Goal: Task Accomplishment & Management: Complete application form

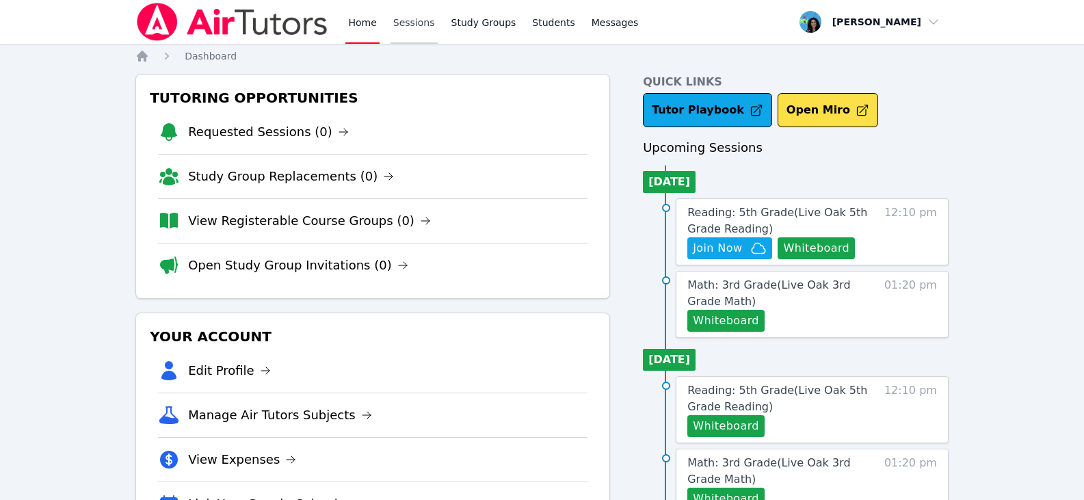
click at [415, 28] on link "Sessions" at bounding box center [413, 22] width 47 height 44
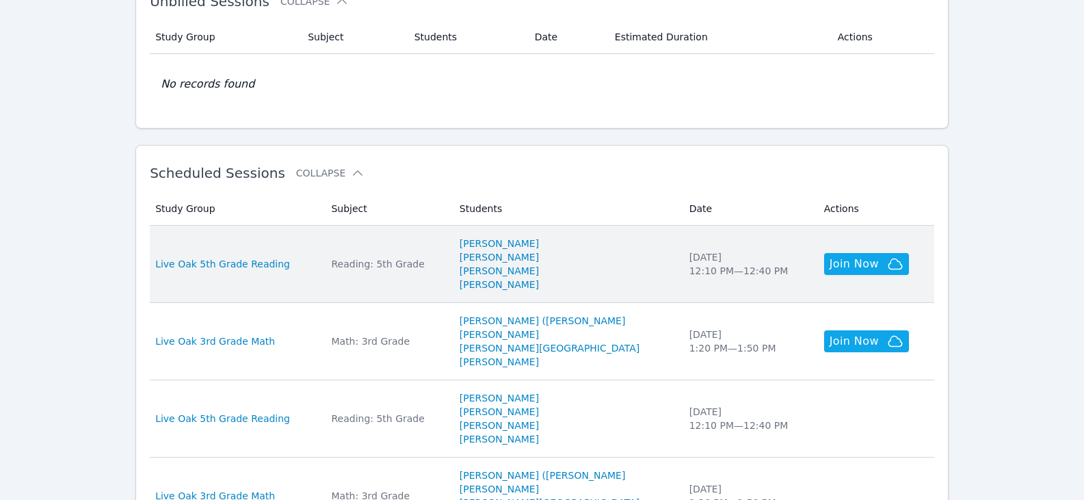
scroll to position [273, 0]
click at [371, 265] on div "Reading: 5th Grade" at bounding box center [386, 263] width 111 height 14
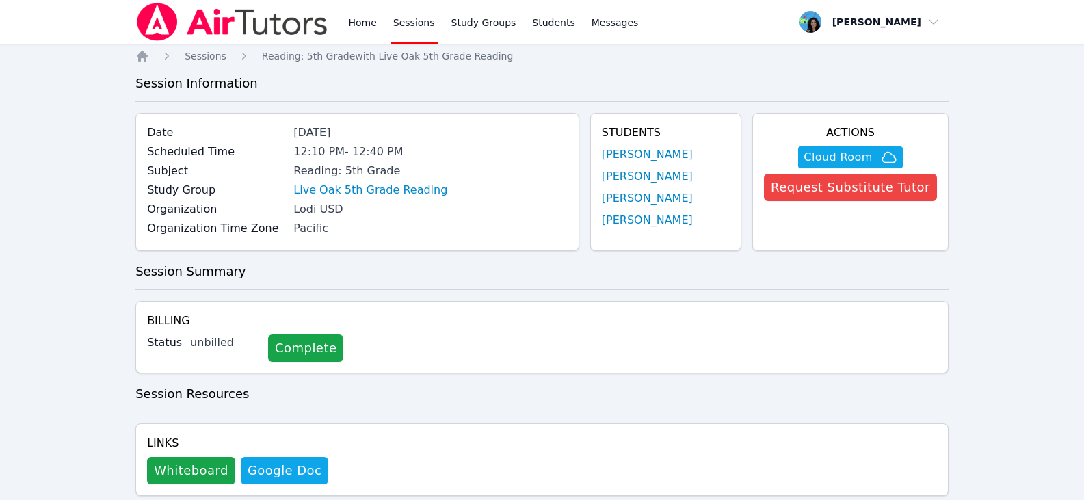
click at [656, 152] on link "Alexander Morgan" at bounding box center [647, 154] width 91 height 16
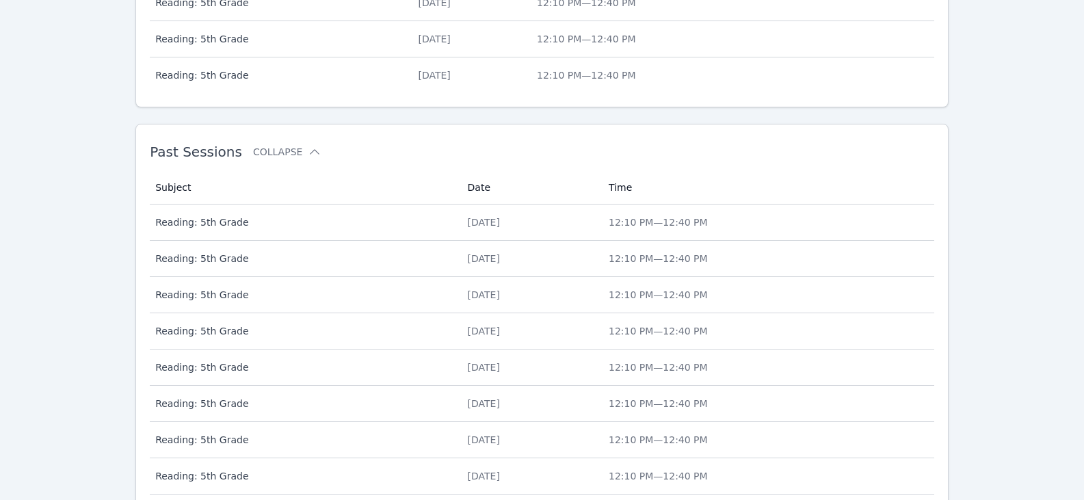
scroll to position [816, 0]
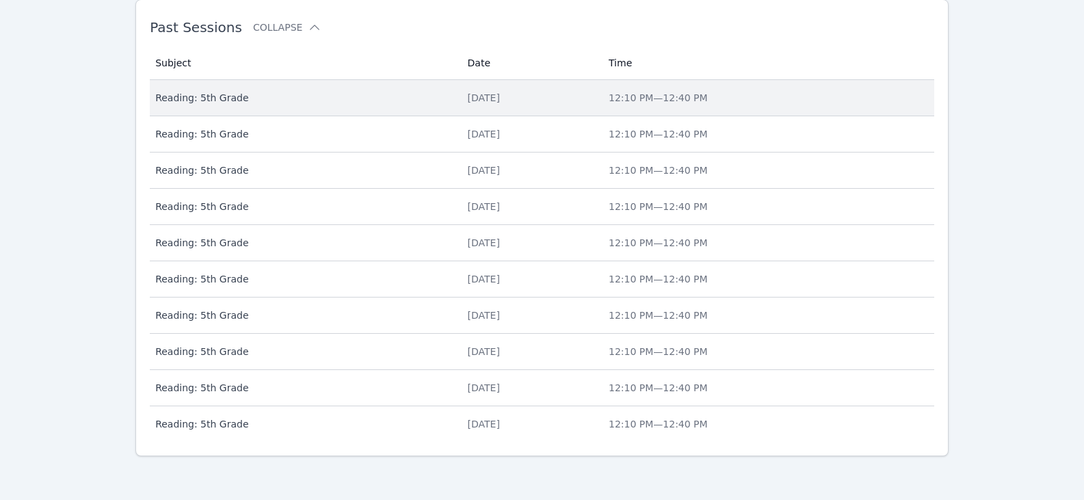
click at [491, 108] on td "Date Tue Aug 26" at bounding box center [529, 98] width 141 height 36
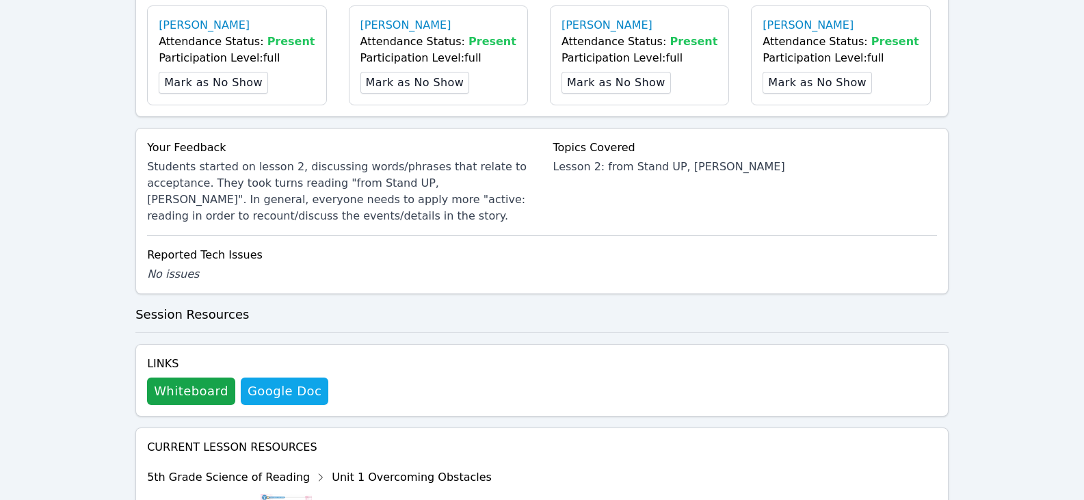
scroll to position [684, 0]
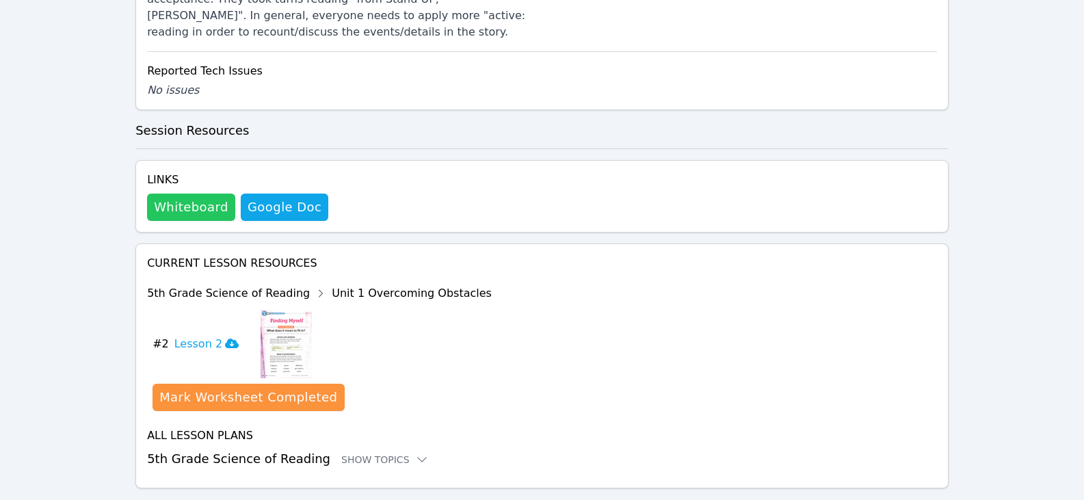
click at [190, 206] on button "Whiteboard" at bounding box center [191, 206] width 88 height 27
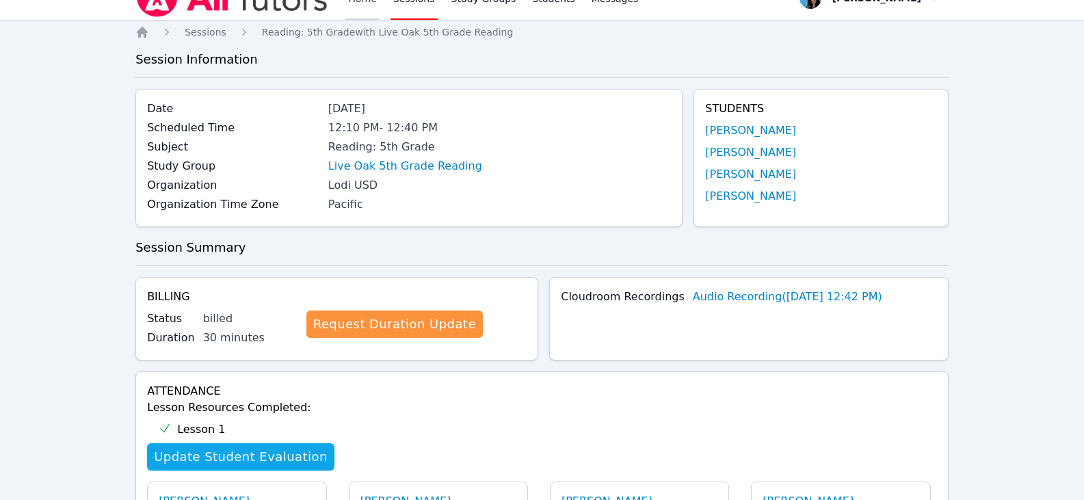
scroll to position [0, 0]
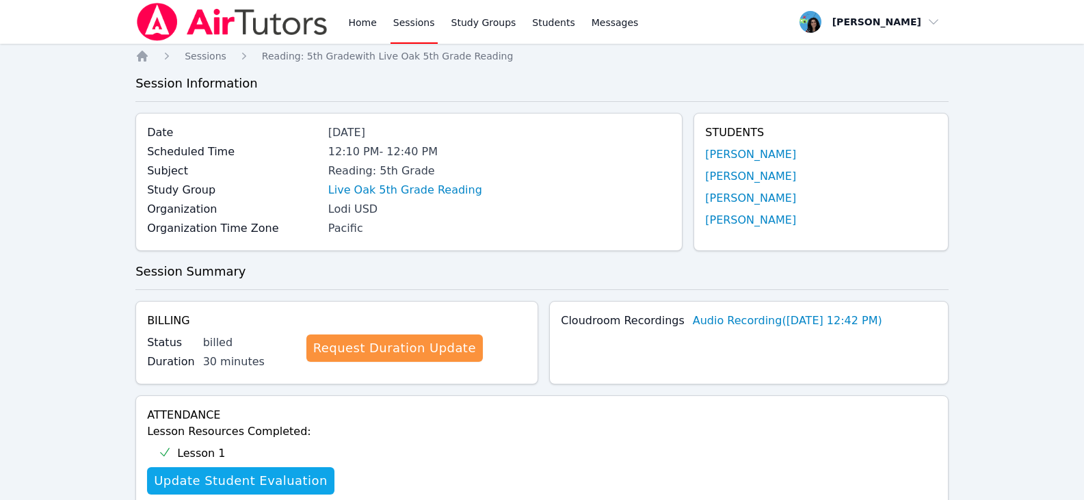
click at [396, 21] on link "Sessions" at bounding box center [413, 22] width 47 height 44
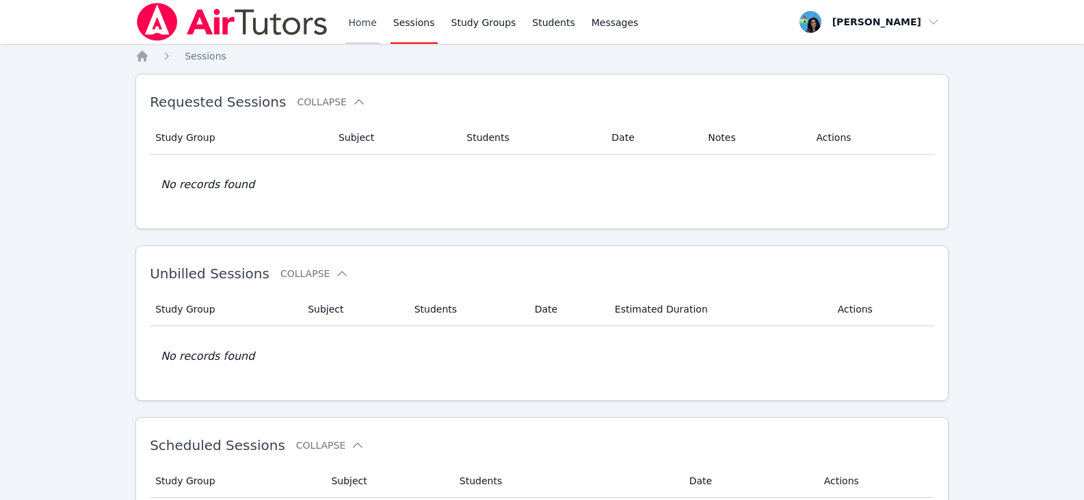
click at [359, 27] on link "Home" at bounding box center [361, 22] width 33 height 44
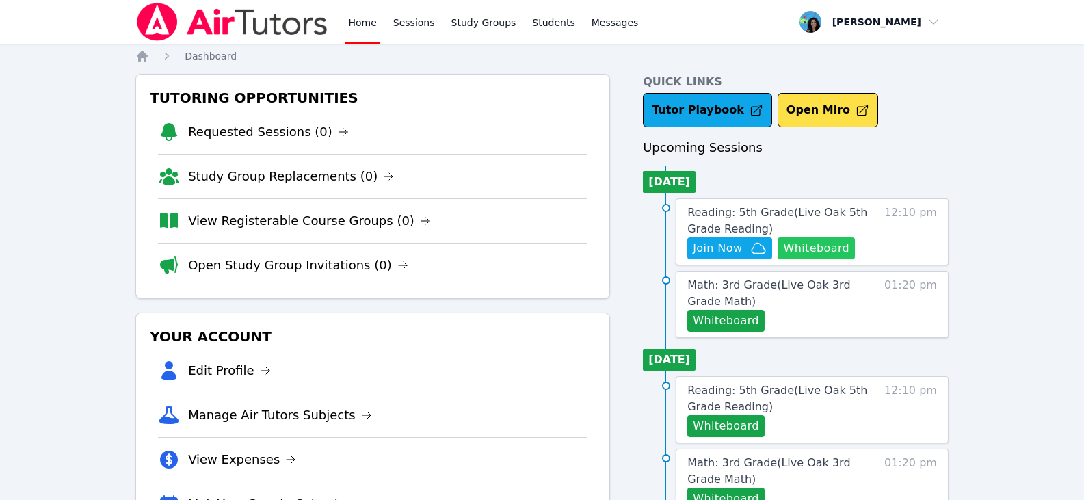
click at [803, 249] on button "Whiteboard" at bounding box center [815, 248] width 77 height 22
click at [799, 213] on span "Reading: 5th Grade ( Live Oak 5th Grade Reading )" at bounding box center [777, 220] width 180 height 29
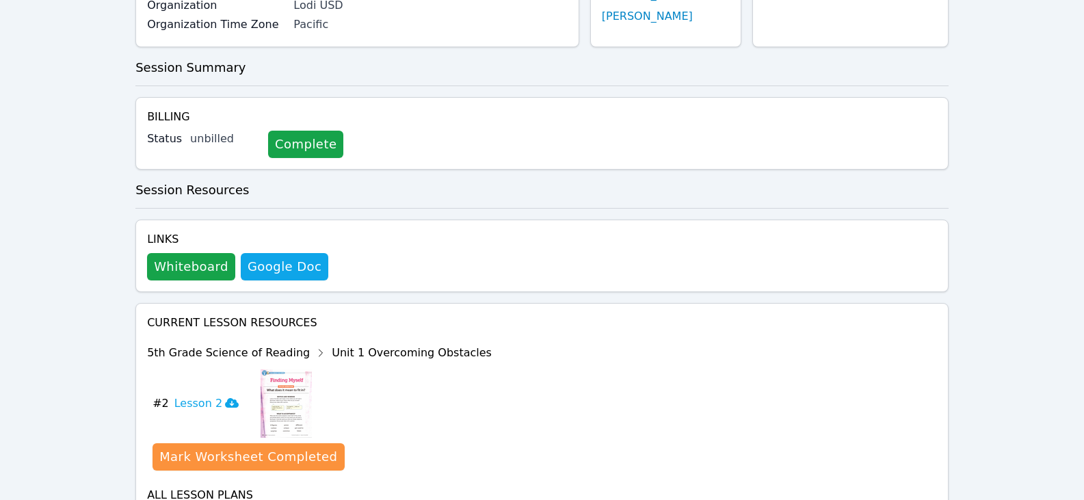
scroll to position [295, 0]
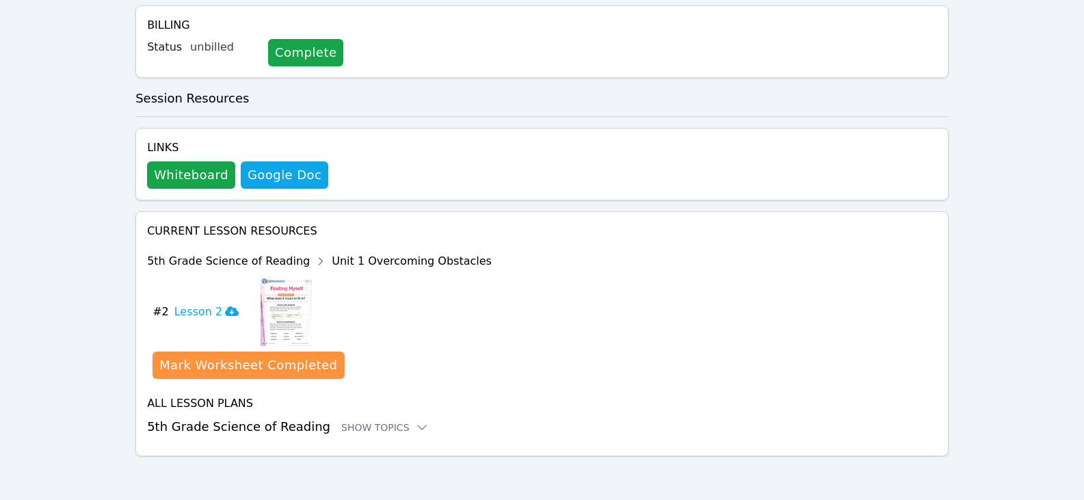
click at [35, 60] on div "Home Sessions Study Groups Students Messages Open user menu Maya Habou-Klimczak…" at bounding box center [542, 102] width 1084 height 795
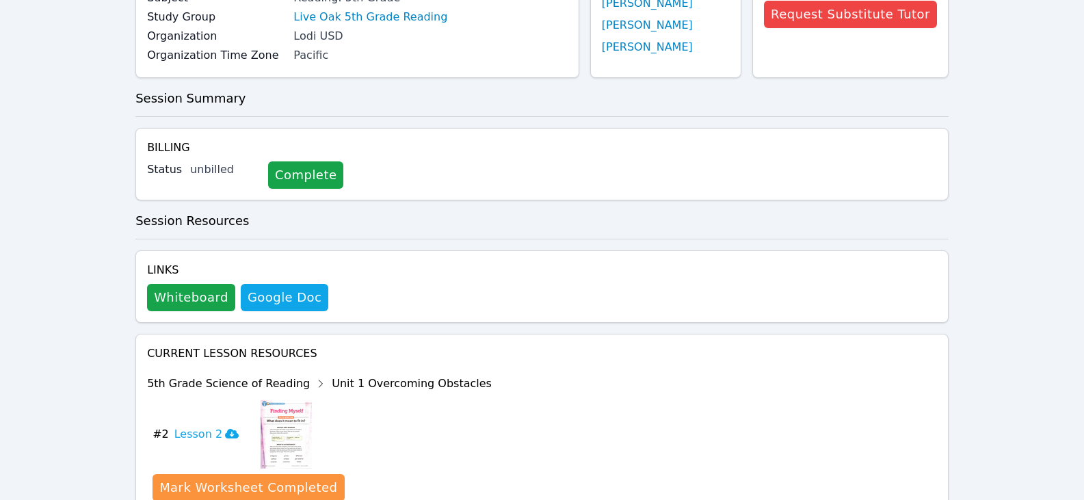
scroll to position [0, 0]
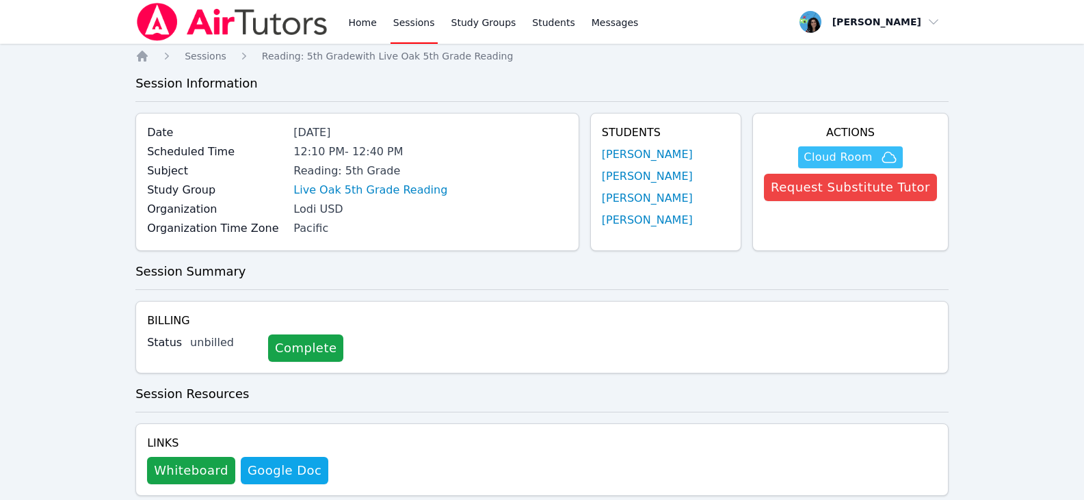
click at [881, 161] on span "Cloud Room" at bounding box center [849, 157] width 93 height 16
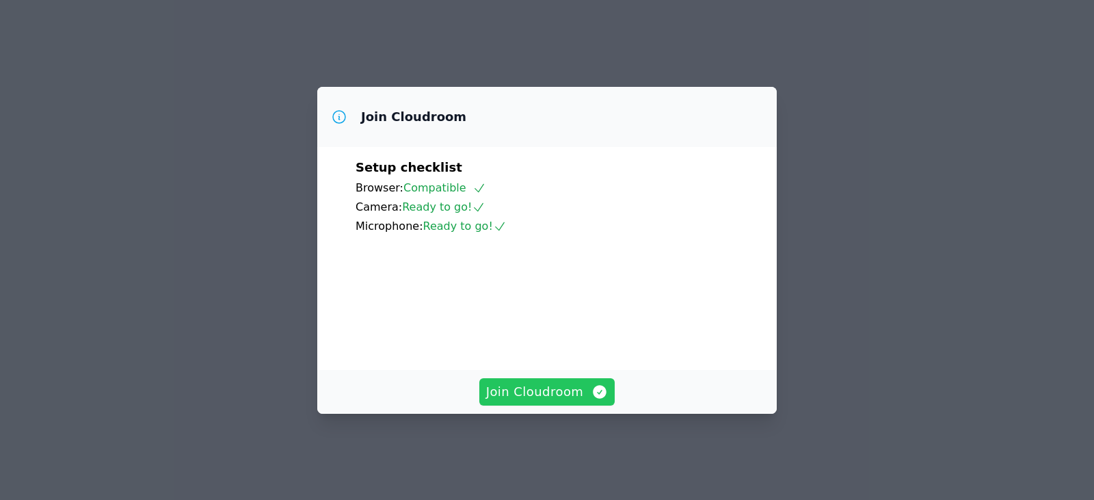
click at [595, 399] on icon "button" at bounding box center [600, 392] width 14 height 14
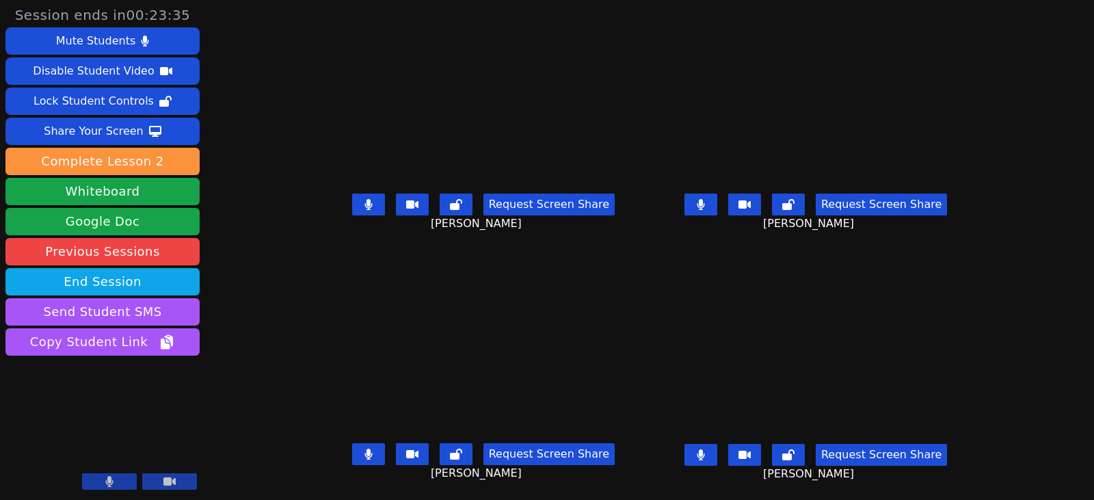
drag, startPoint x: 358, startPoint y: 208, endPoint x: 369, endPoint y: 209, distance: 11.0
click at [358, 208] on button at bounding box center [368, 204] width 33 height 22
click at [705, 210] on icon at bounding box center [701, 204] width 8 height 11
click at [717, 461] on button at bounding box center [700, 455] width 33 height 22
click at [352, 456] on button at bounding box center [368, 454] width 33 height 22
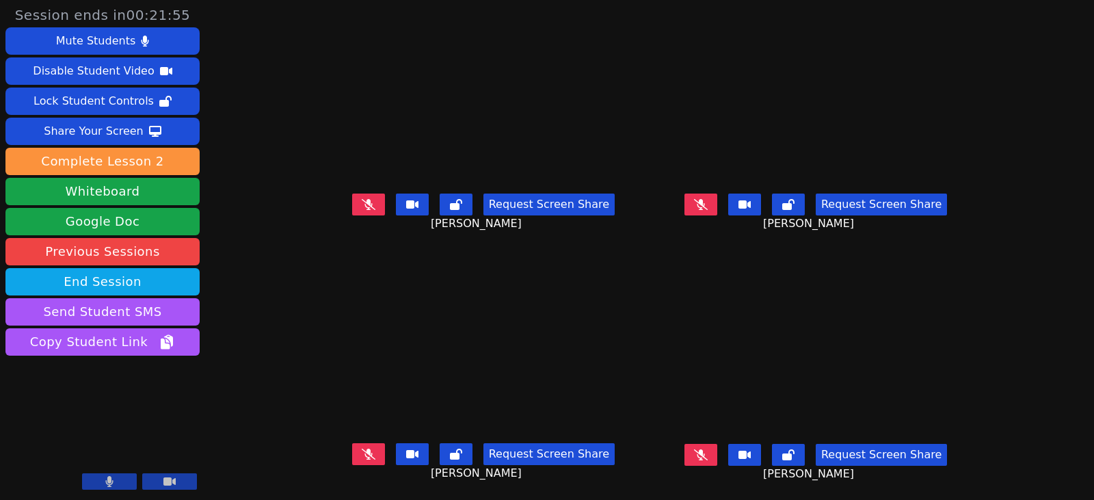
drag, startPoint x: 348, startPoint y: 451, endPoint x: 337, endPoint y: 450, distance: 11.0
click at [362, 451] on icon at bounding box center [369, 453] width 14 height 11
click at [352, 451] on button at bounding box center [368, 454] width 33 height 22
drag, startPoint x: 723, startPoint y: 450, endPoint x: 539, endPoint y: 419, distance: 186.5
click at [708, 450] on icon at bounding box center [701, 453] width 14 height 11
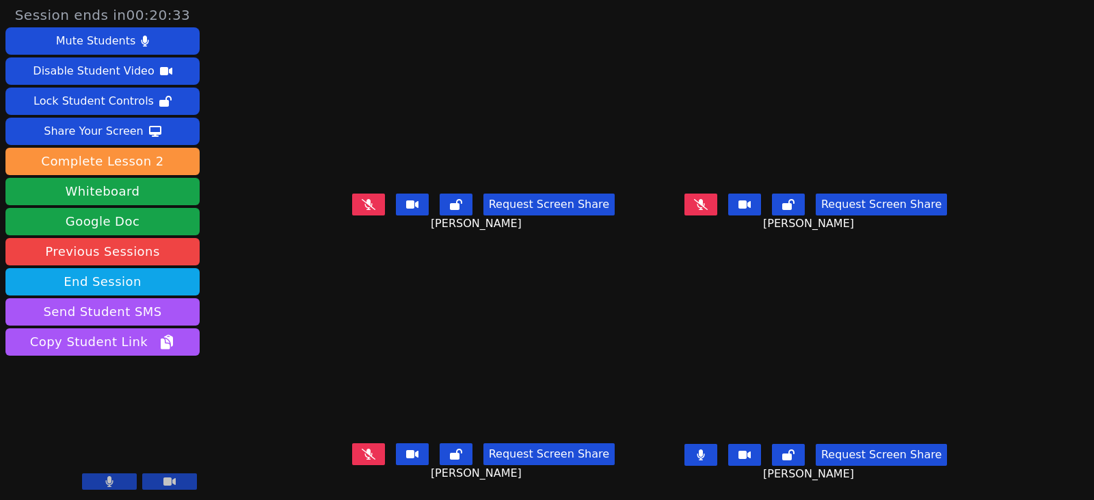
click at [704, 454] on icon at bounding box center [701, 454] width 8 height 11
click at [717, 453] on button at bounding box center [700, 455] width 33 height 22
click at [717, 202] on button at bounding box center [700, 204] width 33 height 22
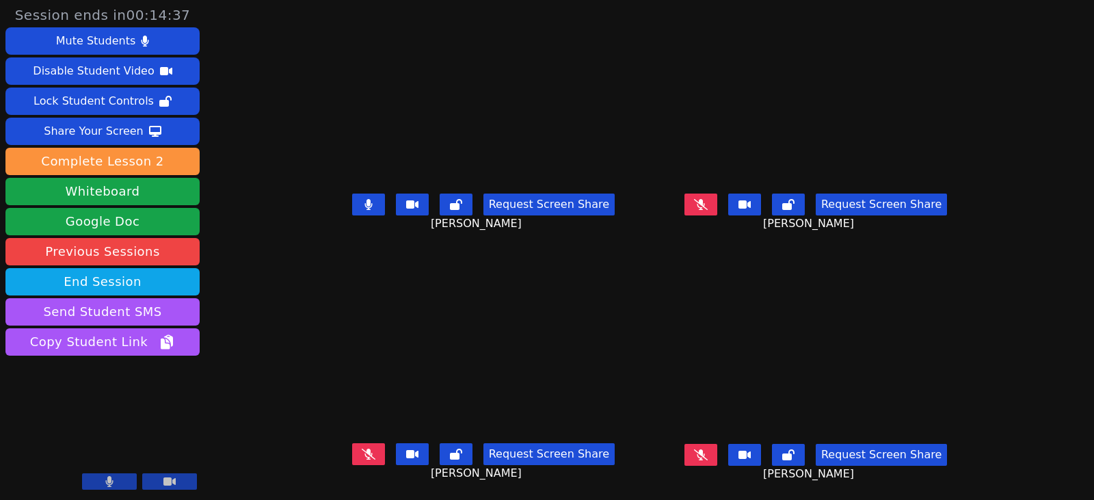
click at [717, 461] on button at bounding box center [700, 455] width 33 height 22
click at [717, 457] on button at bounding box center [700, 455] width 33 height 22
click at [352, 206] on button at bounding box center [368, 204] width 33 height 22
click at [704, 456] on icon at bounding box center [701, 454] width 8 height 11
click at [717, 459] on button at bounding box center [700, 455] width 33 height 22
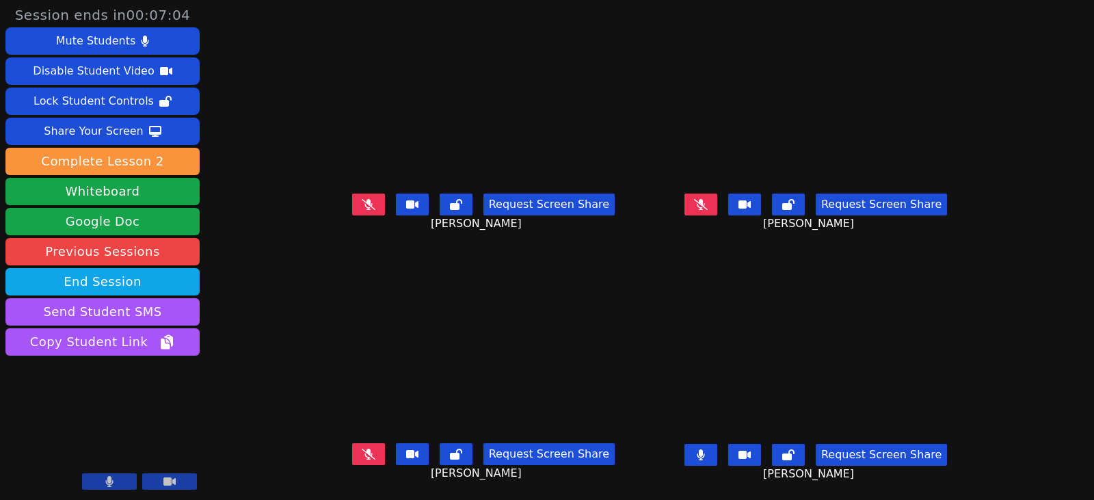
drag, startPoint x: 723, startPoint y: 457, endPoint x: 499, endPoint y: 435, distance: 225.3
click at [704, 457] on icon at bounding box center [701, 454] width 8 height 11
click at [362, 204] on icon at bounding box center [369, 204] width 14 height 11
click at [364, 205] on icon at bounding box center [368, 204] width 8 height 11
click at [705, 457] on icon at bounding box center [701, 454] width 8 height 11
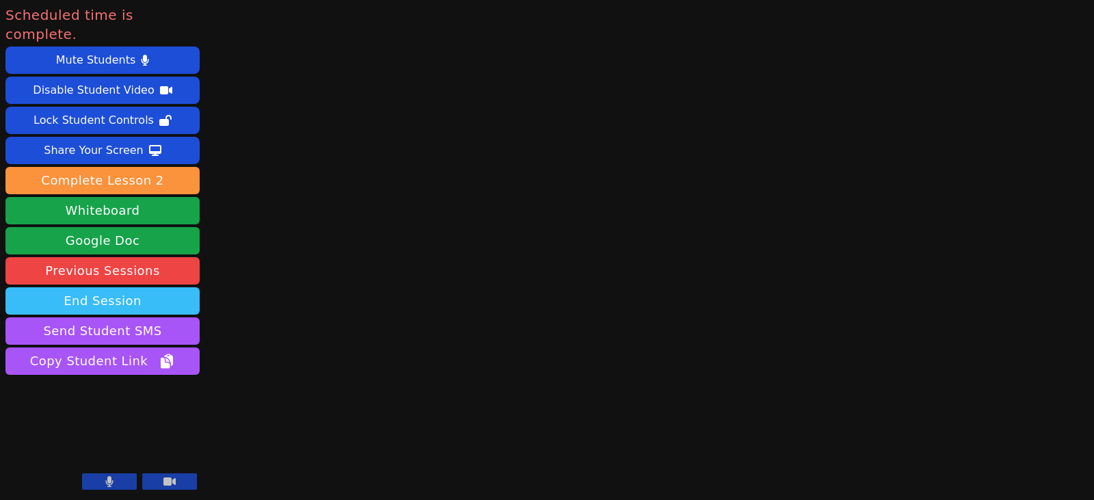
click at [105, 290] on button "End Session" at bounding box center [102, 300] width 194 height 27
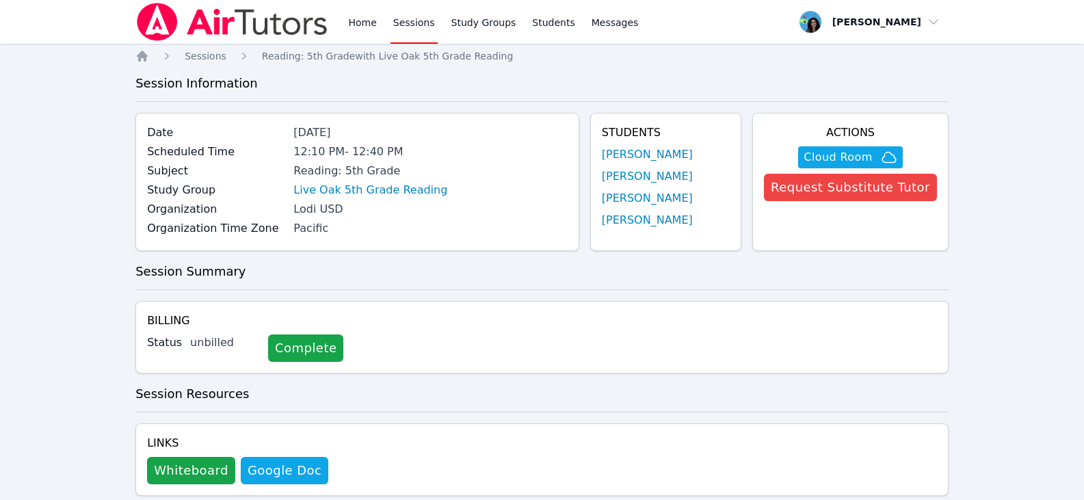
click at [345, 23] on div "Home Sessions Study Groups Students Messages" at bounding box center [387, 22] width 505 height 44
click at [354, 21] on link "Home" at bounding box center [361, 22] width 33 height 44
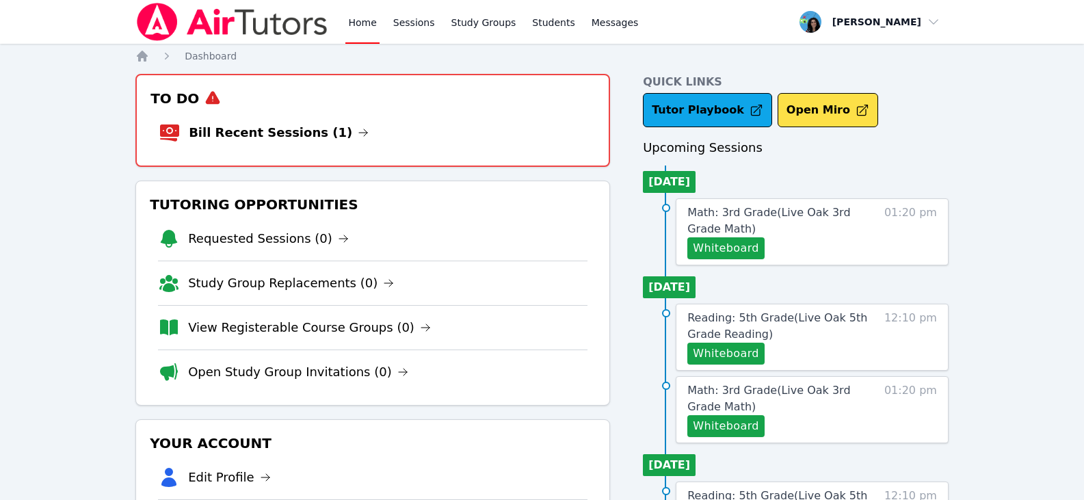
click at [336, 128] on li "Bill Recent Sessions (1)" at bounding box center [373, 133] width 428 height 44
click at [317, 132] on link "Bill Recent Sessions (1)" at bounding box center [279, 132] width 180 height 19
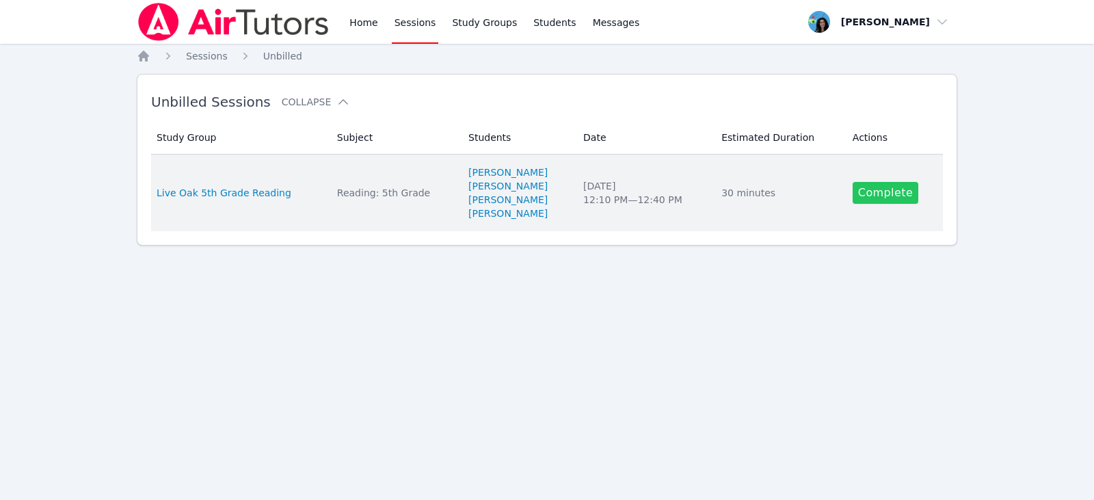
click at [869, 197] on link "Complete" at bounding box center [886, 193] width 66 height 22
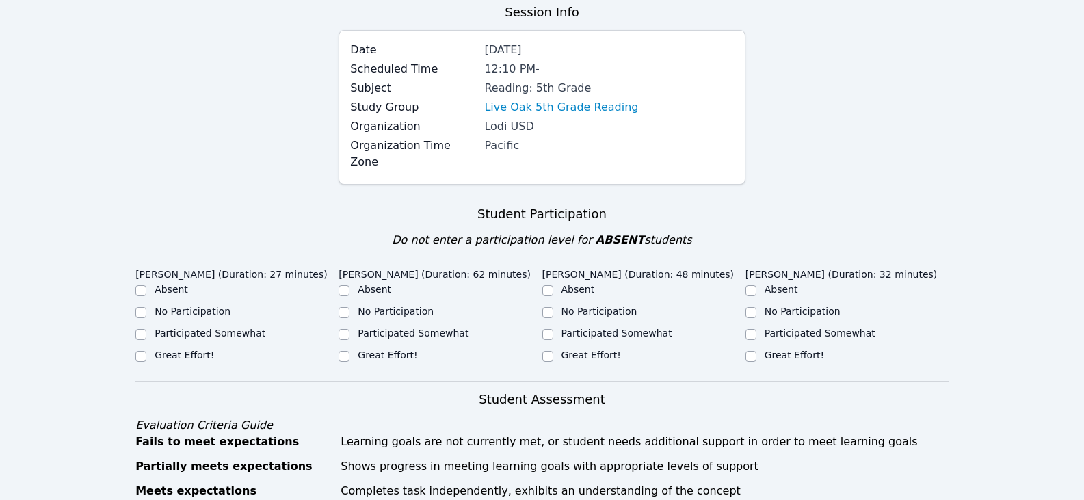
scroll to position [342, 0]
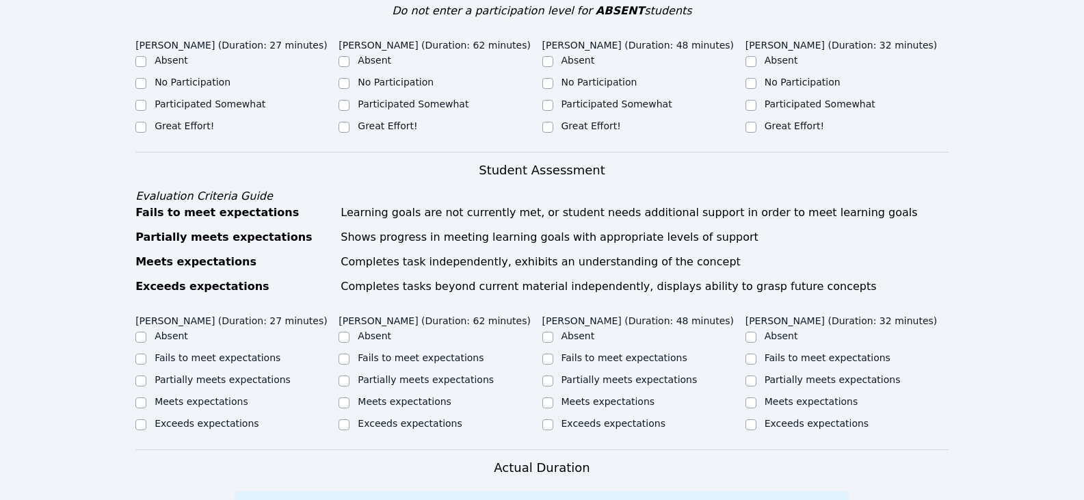
click at [180, 120] on label "Great Effort!" at bounding box center [184, 125] width 59 height 11
click at [146, 122] on input "Great Effort!" at bounding box center [140, 127] width 11 height 11
checkbox input "true"
click at [366, 120] on label "Great Effort!" at bounding box center [387, 125] width 59 height 11
click at [349, 122] on input "Great Effort!" at bounding box center [343, 127] width 11 height 11
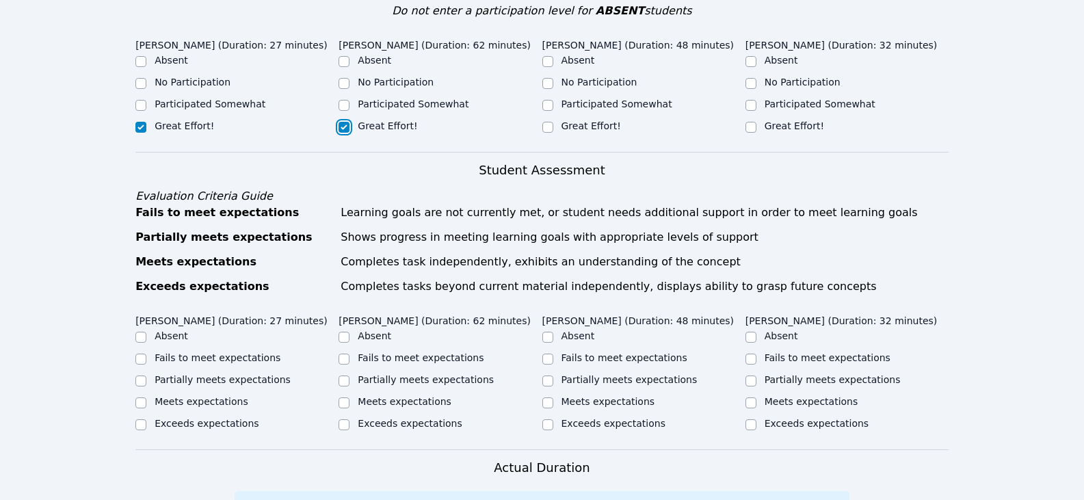
checkbox input "true"
click at [559, 119] on div "Great Effort!" at bounding box center [643, 127] width 203 height 16
click at [781, 120] on label "Great Effort!" at bounding box center [793, 125] width 59 height 11
click at [756, 122] on input "Great Effort!" at bounding box center [750, 127] width 11 height 11
checkbox input "true"
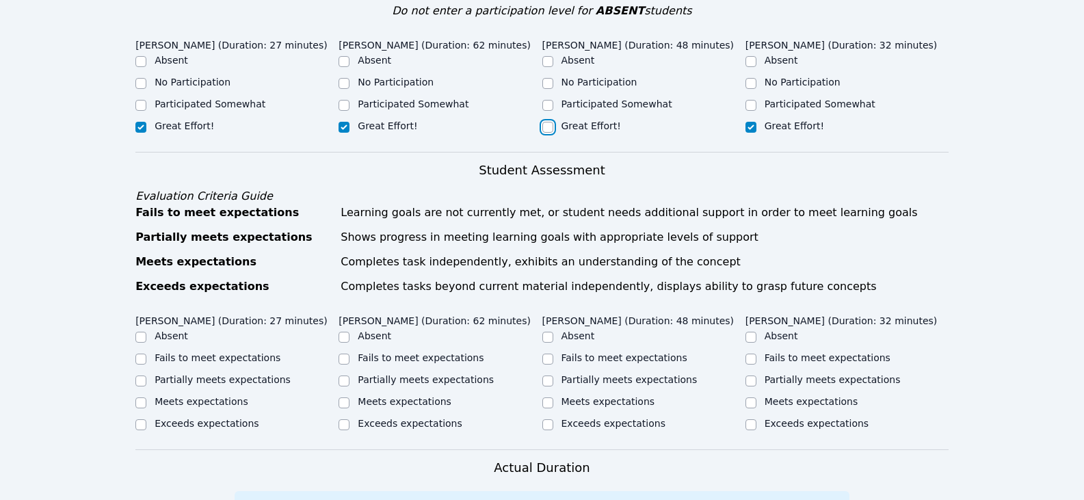
click at [549, 122] on input "Great Effort!" at bounding box center [547, 127] width 11 height 11
checkbox input "true"
click at [901, 133] on div "Aida Abdallah (Duration: 27 minutes) Absent No Participation Participated Somew…" at bounding box center [541, 92] width 813 height 119
click at [379, 396] on label "Meets expectations" at bounding box center [405, 401] width 94 height 11
click at [349, 397] on input "Meets expectations" at bounding box center [343, 402] width 11 height 11
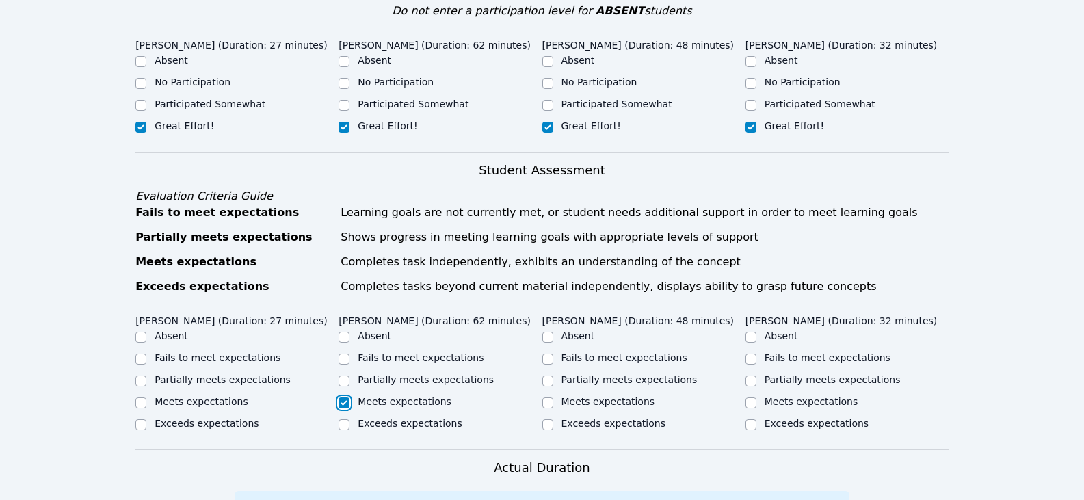
checkbox input "true"
drag, startPoint x: 254, startPoint y: 361, endPoint x: 427, endPoint y: 365, distance: 173.0
click at [256, 374] on label "Partially meets expectations" at bounding box center [223, 379] width 136 height 11
click at [146, 375] on input "Partially meets expectations" at bounding box center [140, 380] width 11 height 11
checkbox input "true"
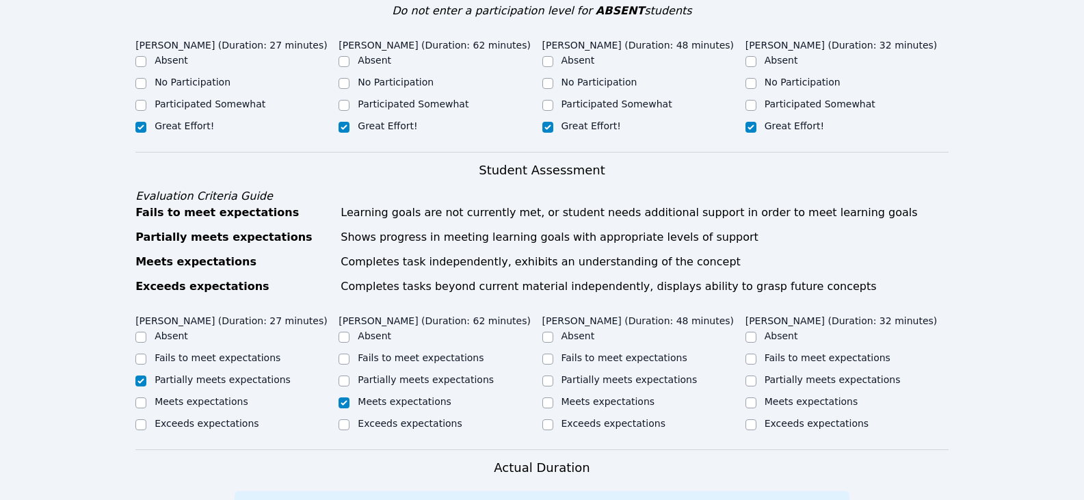
click at [649, 374] on label "Partially meets expectations" at bounding box center [629, 379] width 136 height 11
click at [553, 375] on input "Partially meets expectations" at bounding box center [547, 380] width 11 height 11
checkbox input "true"
click at [764, 374] on label "Partially meets expectations" at bounding box center [832, 379] width 136 height 11
click at [756, 375] on input "Partially meets expectations" at bounding box center [750, 380] width 11 height 11
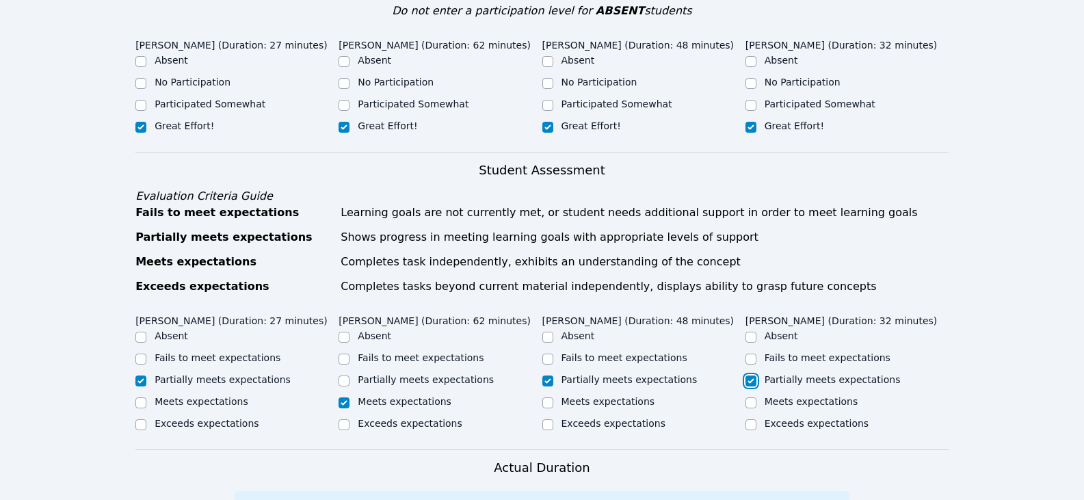
checkbox input "true"
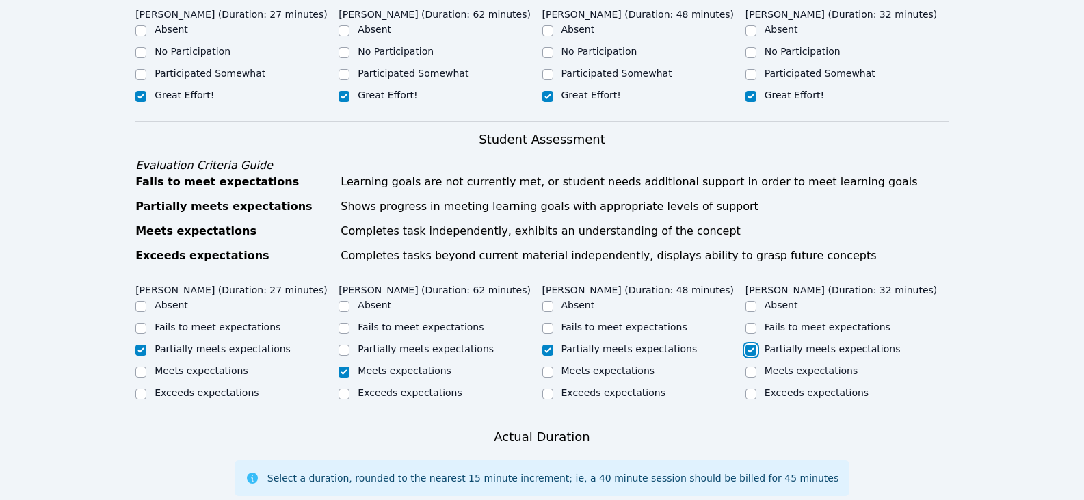
scroll to position [615, 0]
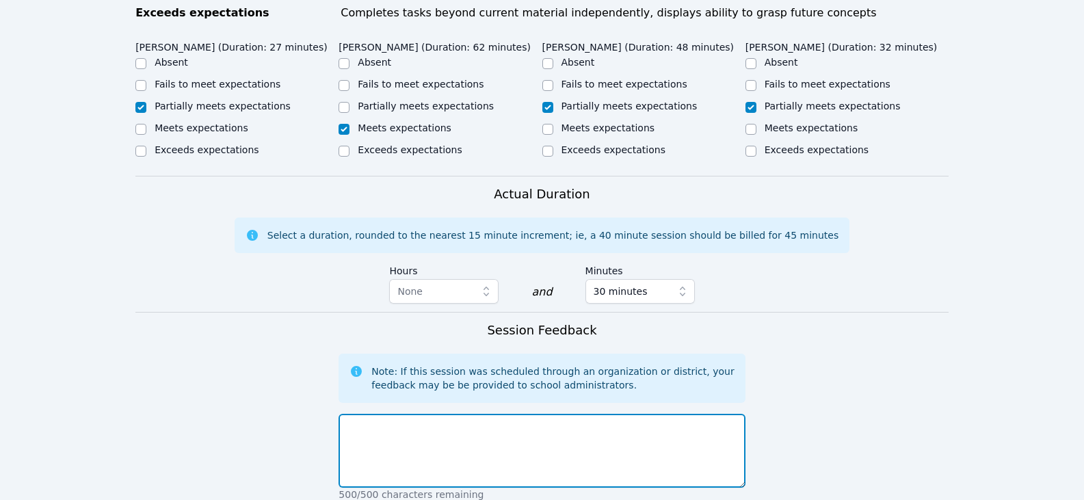
click at [552, 430] on textarea at bounding box center [541, 451] width 406 height 74
click at [479, 447] on textarea "Students worked on" at bounding box center [541, 451] width 406 height 74
click at [643, 416] on textarea "Students worked on completing the sotry elements of" at bounding box center [541, 451] width 406 height 74
click at [567, 423] on textarea "Students worked on completing the sotry elements of from STAND UP, YUMI CHUNG!" at bounding box center [541, 451] width 406 height 74
click at [725, 414] on textarea "Students worked on completing the story elements of from STAND UP, YUMI CHUNG!" at bounding box center [541, 451] width 406 height 74
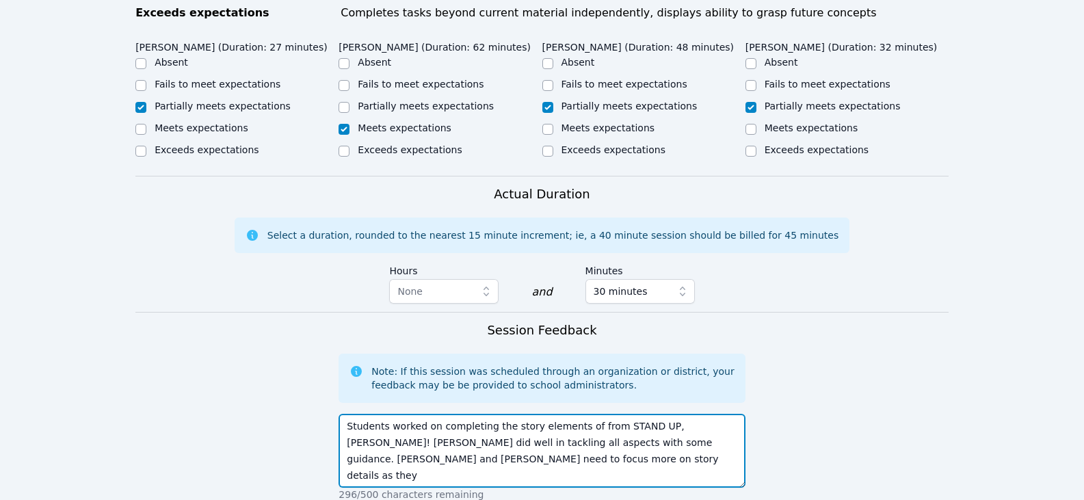
click at [510, 451] on textarea "Students worked on completing the story elements of from STAND UP, YUMI CHUNG! …" at bounding box center [541, 451] width 406 height 74
drag, startPoint x: 498, startPoint y: 443, endPoint x: 466, endPoint y: 440, distance: 32.9
click at [466, 440] on textarea "Students worked on completing the story elements of from STAND UP, YUMI CHUNG! …" at bounding box center [541, 451] width 406 height 74
click at [449, 456] on textarea "Students worked on completing the story elements of from STAND UP, YUMI CHUNG! …" at bounding box center [541, 451] width 406 height 74
click at [479, 446] on textarea "Students worked on completing the story elements of from STAND UP, YUMI CHUNG! …" at bounding box center [541, 451] width 406 height 74
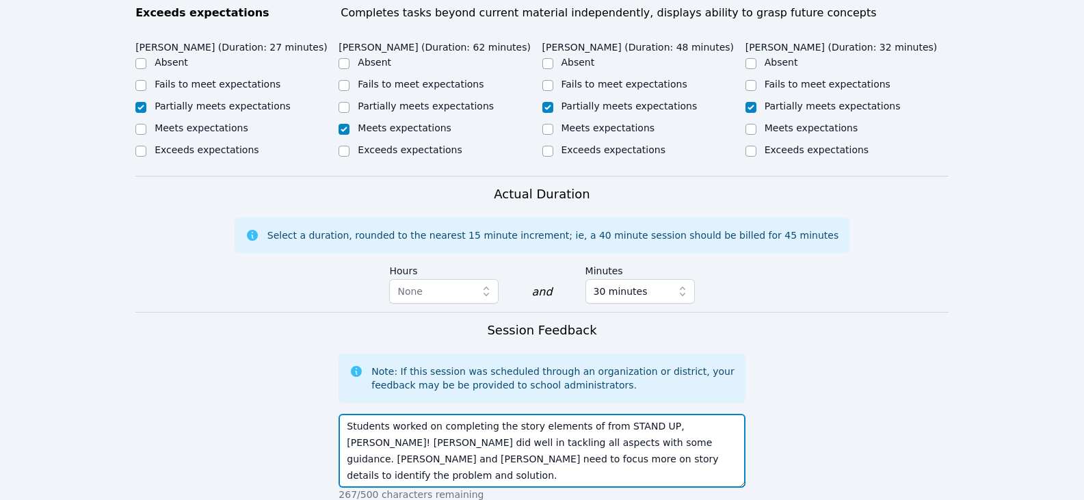
click at [460, 441] on textarea "Students worked on completing the story elements of from STAND UP, YUMI CHUNG! …" at bounding box center [541, 451] width 406 height 74
click at [717, 442] on textarea "Students worked on completing the story elements of from STAND UP, YUMI CHUNG! …" at bounding box center [541, 451] width 406 height 74
click at [693, 435] on textarea "Students worked on completing the story elements of from STAND UP, YUMI CHUNG! …" at bounding box center [541, 451] width 406 height 74
click at [698, 442] on textarea "Students worked on completing the story elements of from STAND UP, YUMI CHUNG! …" at bounding box center [541, 451] width 406 height 74
click at [611, 456] on textarea "Students worked on completing the story elements of from STAND UP, YUMI CHUNG! …" at bounding box center [541, 451] width 406 height 74
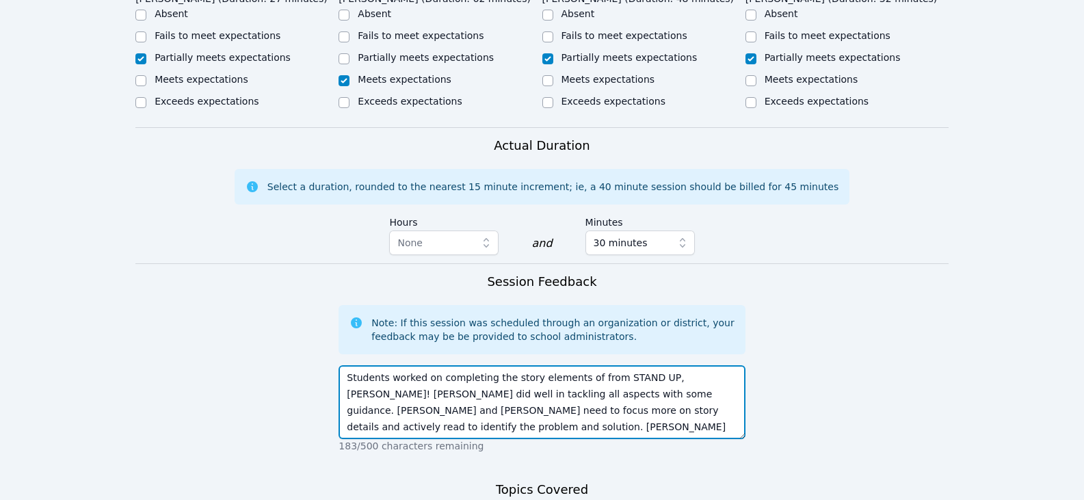
scroll to position [684, 0]
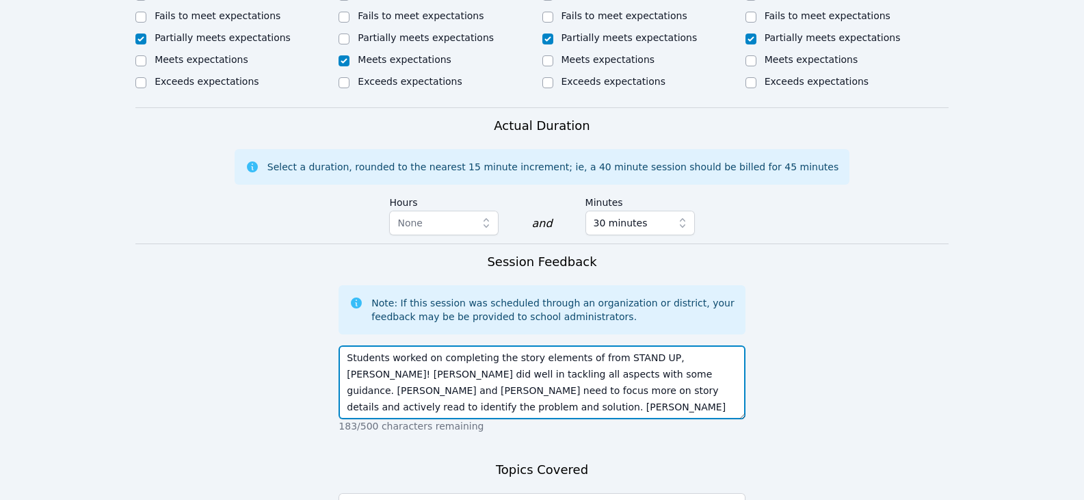
click at [722, 379] on textarea "Students worked on completing the story elements of from STAND UP, YUMI CHUNG! …" at bounding box center [541, 382] width 406 height 74
click at [511, 396] on textarea "Students worked on completing the story elements of from STAND UP, YUMI CHUNG! …" at bounding box center [541, 382] width 406 height 74
drag, startPoint x: 567, startPoint y: 395, endPoint x: 604, endPoint y: 377, distance: 41.9
click at [604, 377] on textarea "Students worked on completing the story elements of from STAND UP, YUMI CHUNG! …" at bounding box center [541, 382] width 406 height 74
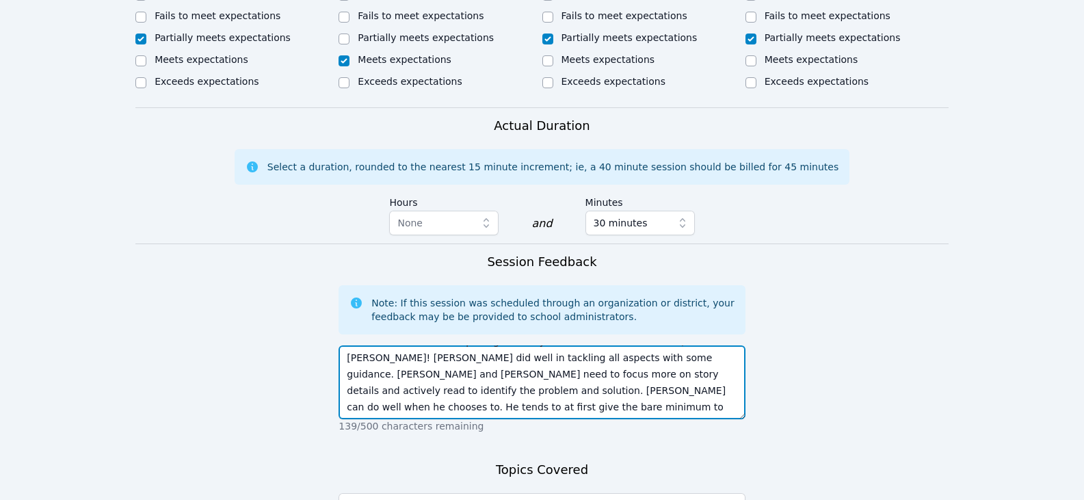
click at [511, 390] on textarea "Students worked on completing the story elements of from STAND UP, YUMI CHUNG! …" at bounding box center [541, 382] width 406 height 74
drag, startPoint x: 688, startPoint y: 382, endPoint x: 695, endPoint y: 381, distance: 6.9
click at [689, 382] on textarea "Students worked on completing the story elements of from STAND UP, YUMI CHUNG! …" at bounding box center [541, 382] width 406 height 74
click at [679, 384] on textarea "Students worked on completing the story elements of from STAND UP, YUMI CHUNG! …" at bounding box center [541, 382] width 406 height 74
click at [507, 386] on textarea "Students worked on completing the story elements of from STAND UP, YUMI CHUNG! …" at bounding box center [541, 382] width 406 height 74
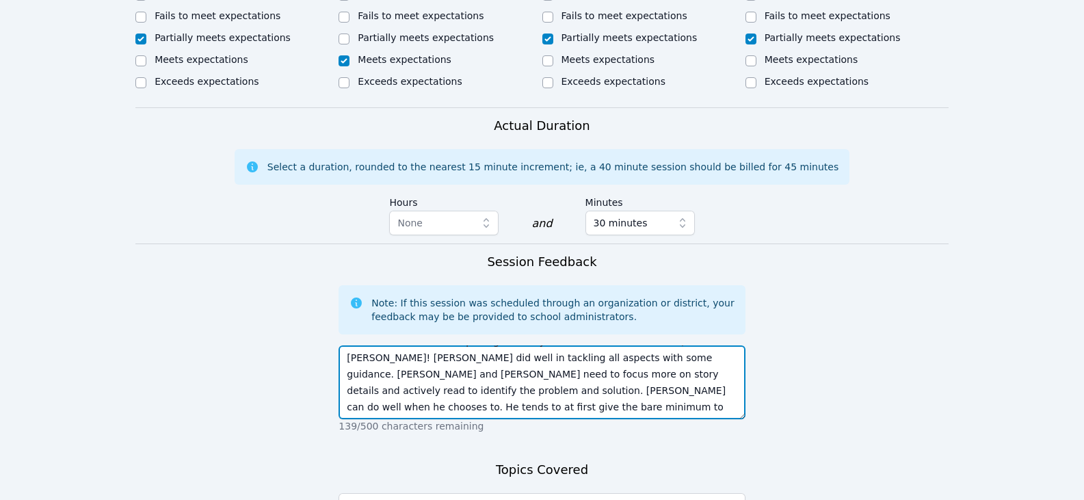
drag, startPoint x: 485, startPoint y: 375, endPoint x: 557, endPoint y: 384, distance: 71.7
click at [557, 384] on textarea "Students worked on completing the story elements of from STAND UP, YUMI CHUNG! …" at bounding box center [541, 382] width 406 height 74
click at [680, 383] on textarea "Students worked on completing the story elements of from STAND UP, YUMI CHUNG! …" at bounding box center [541, 382] width 406 height 74
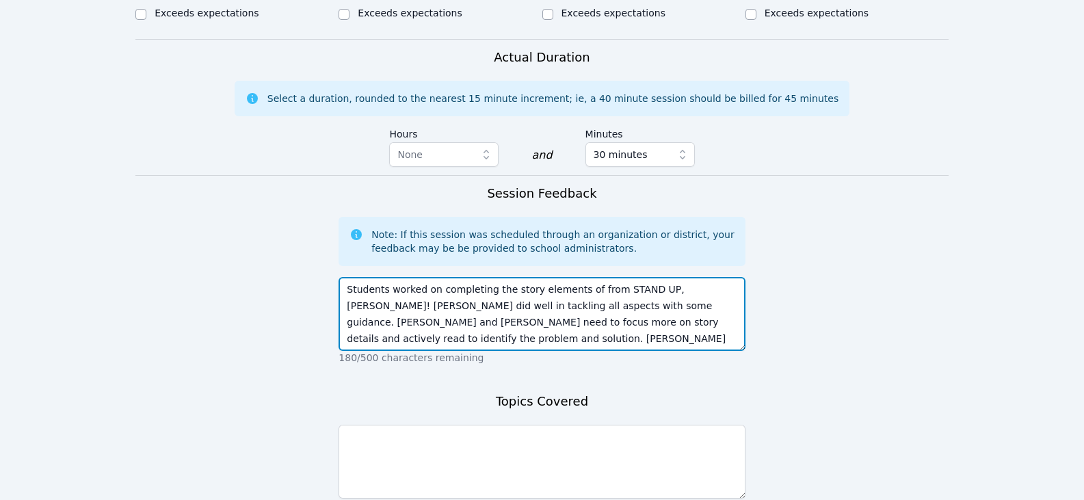
type textarea "Students worked on completing the story elements of from STAND UP, YUMI CHUNG! …"
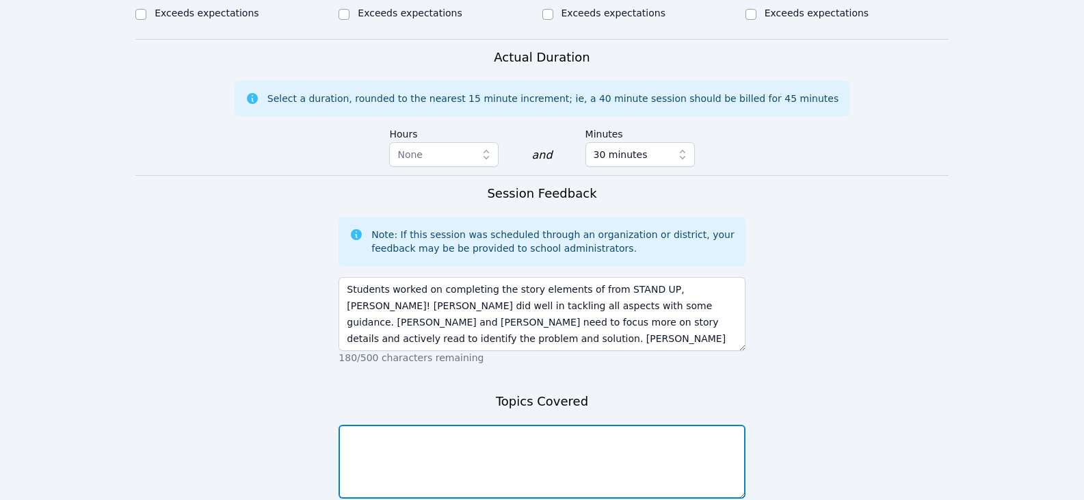
click at [557, 452] on textarea at bounding box center [541, 462] width 406 height 74
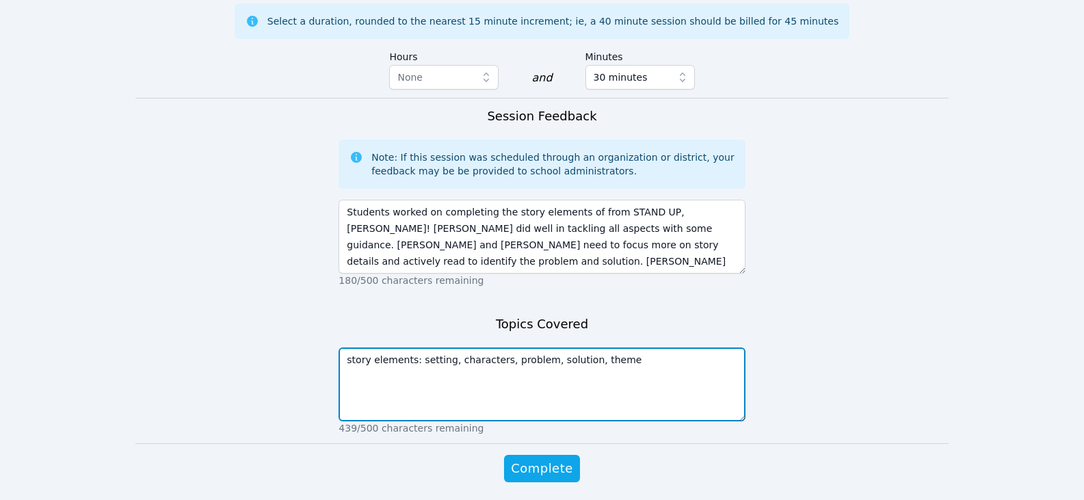
scroll to position [861, 0]
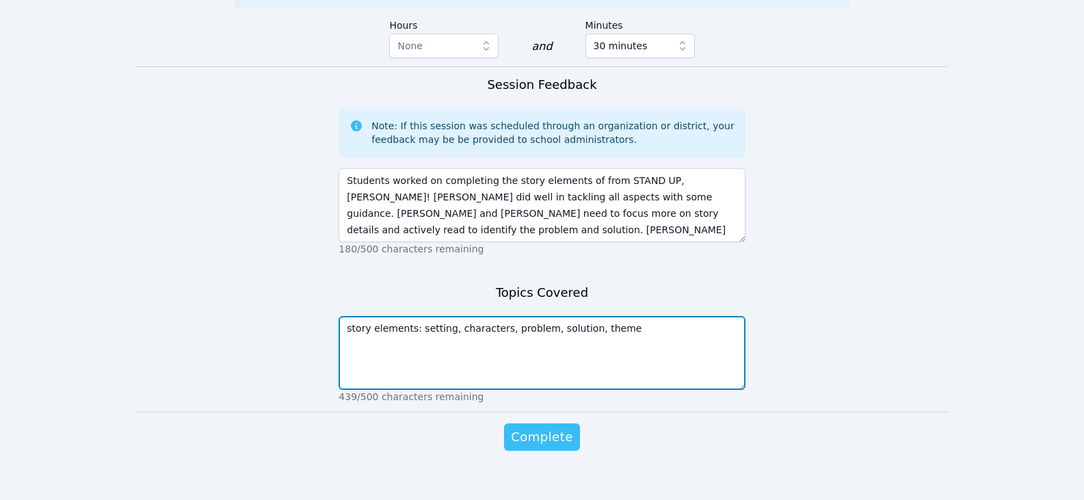
type textarea "story elements: setting, characters, problem, solution, theme"
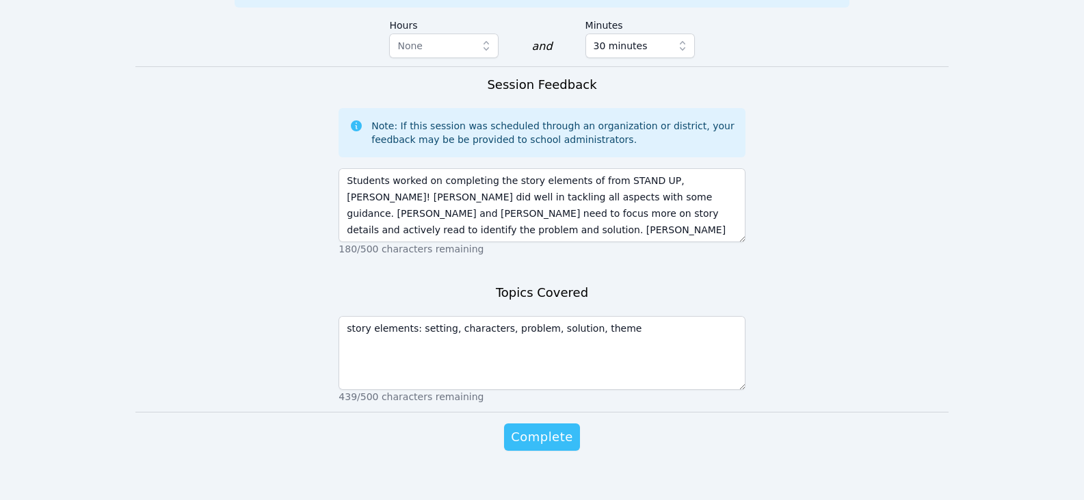
click at [548, 427] on span "Complete" at bounding box center [542, 436] width 62 height 19
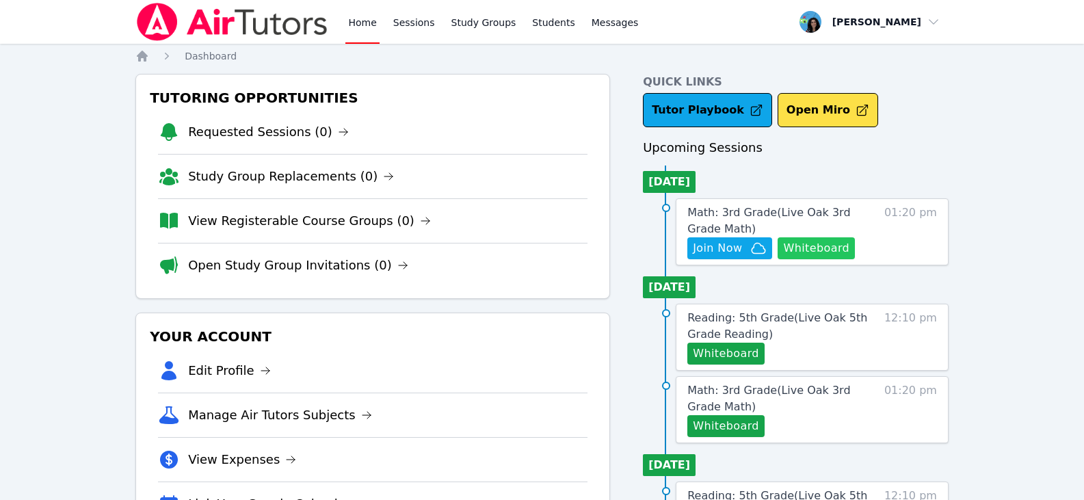
click at [813, 244] on button "Whiteboard" at bounding box center [815, 248] width 77 height 22
click at [712, 212] on span "Math: 3rd Grade ( Live Oak 3rd Grade Math )" at bounding box center [768, 220] width 163 height 29
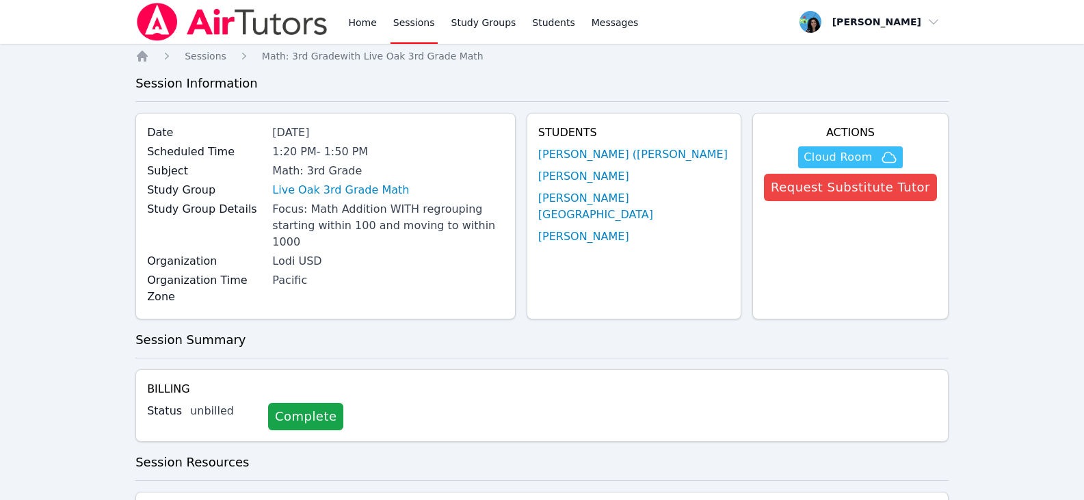
click at [835, 154] on span "Cloud Room" at bounding box center [837, 157] width 68 height 16
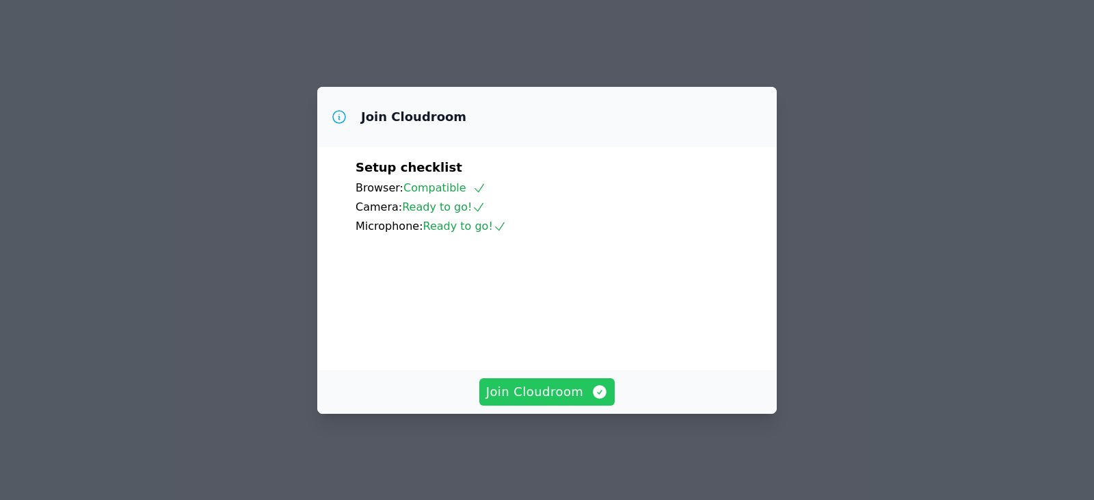
click at [548, 401] on span "Join Cloudroom" at bounding box center [547, 391] width 122 height 19
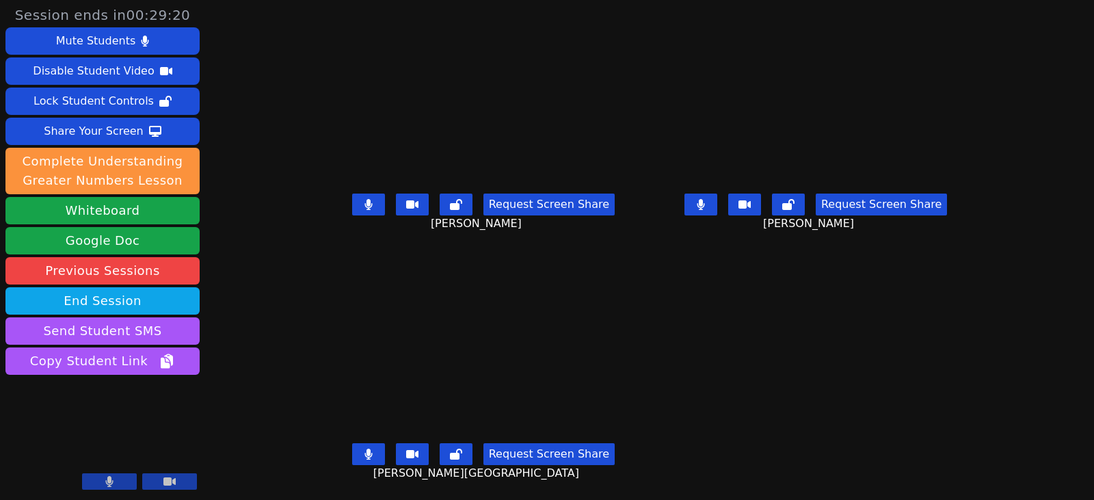
click at [751, 391] on main "Adrian Reyes Morales Request Screen Share Adrian Reyes Morales Dayana Perez Pin…" at bounding box center [650, 250] width 654 height 500
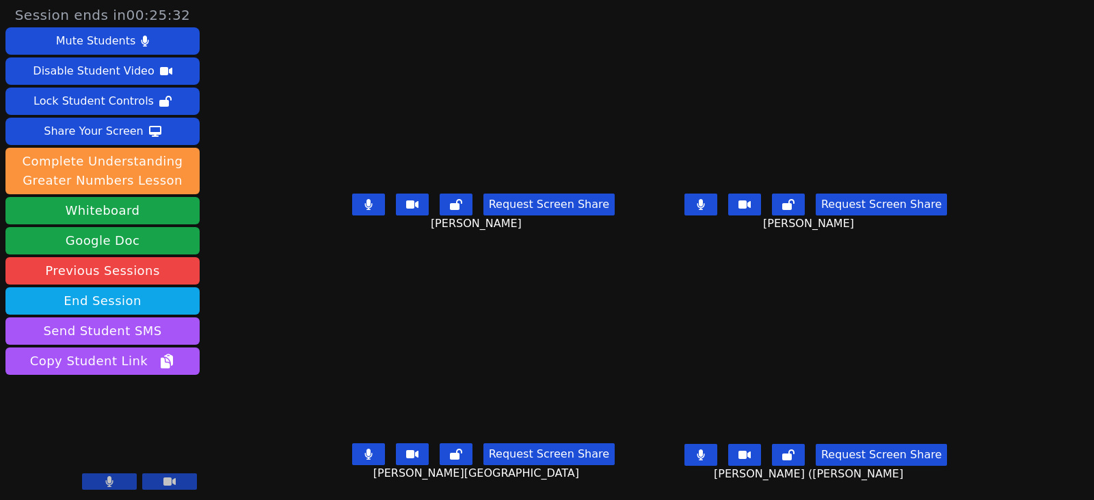
scroll to position [10, 0]
drag, startPoint x: 360, startPoint y: 193, endPoint x: 366, endPoint y: 203, distance: 11.8
click at [360, 193] on button at bounding box center [368, 204] width 33 height 22
click at [364, 448] on icon at bounding box center [368, 453] width 8 height 11
click at [717, 193] on button at bounding box center [700, 204] width 33 height 22
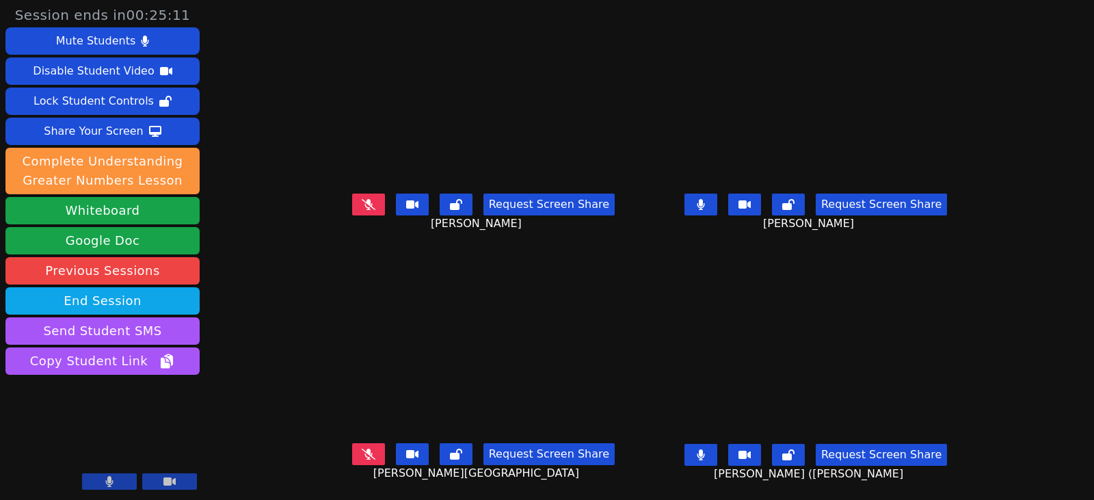
click at [705, 449] on icon at bounding box center [701, 454] width 8 height 11
click at [717, 451] on button at bounding box center [700, 455] width 33 height 22
drag, startPoint x: 724, startPoint y: 445, endPoint x: 566, endPoint y: 457, distance: 158.4
click at [704, 449] on icon at bounding box center [701, 454] width 8 height 11
click at [362, 199] on icon at bounding box center [369, 204] width 14 height 11
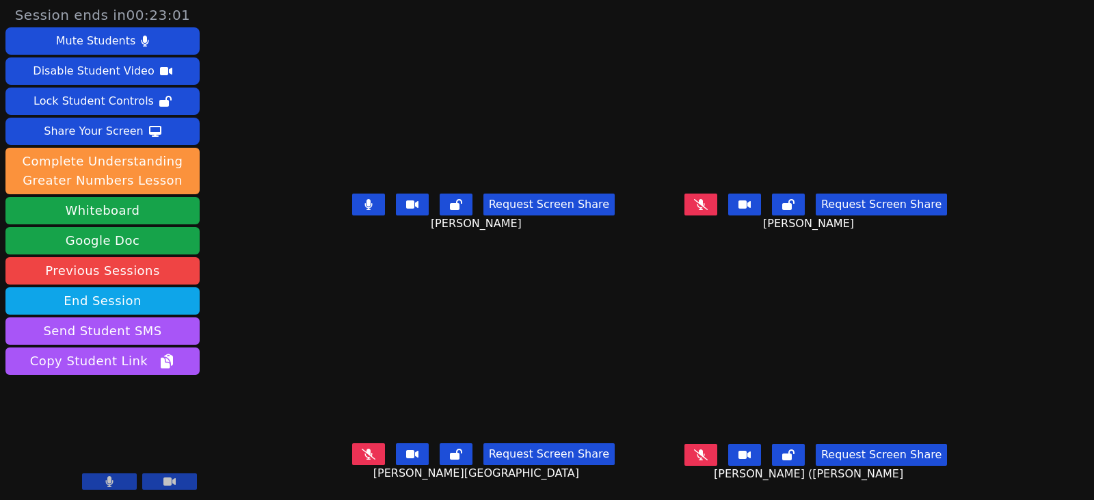
click at [352, 193] on button at bounding box center [368, 204] width 33 height 22
click at [362, 199] on icon at bounding box center [369, 204] width 14 height 11
click at [362, 448] on icon at bounding box center [369, 453] width 14 height 11
click at [354, 193] on button at bounding box center [368, 204] width 33 height 22
click at [352, 202] on button at bounding box center [368, 204] width 33 height 22
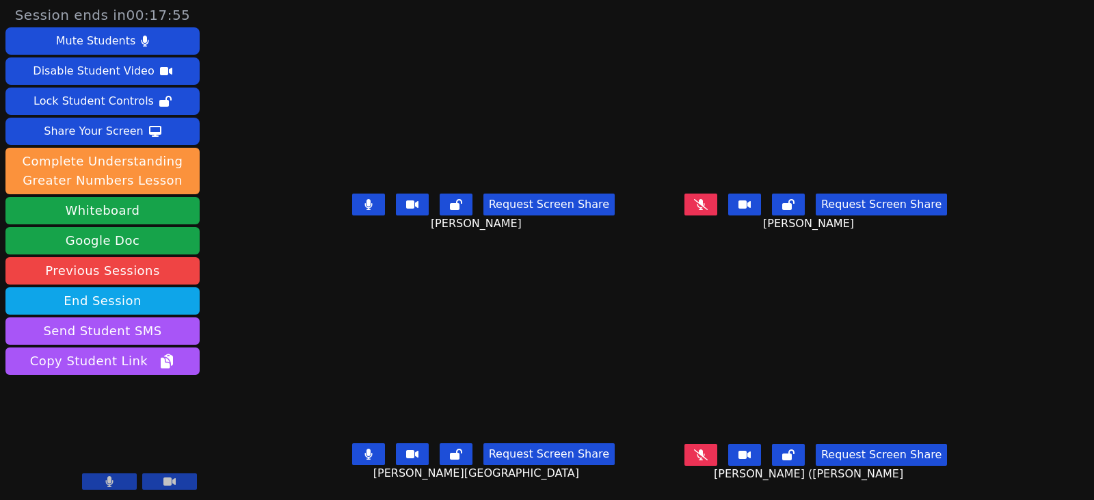
click at [352, 202] on button at bounding box center [368, 204] width 33 height 22
click at [361, 196] on button at bounding box center [368, 204] width 33 height 22
click at [364, 448] on icon at bounding box center [368, 453] width 8 height 11
click at [358, 448] on button at bounding box center [368, 454] width 33 height 22
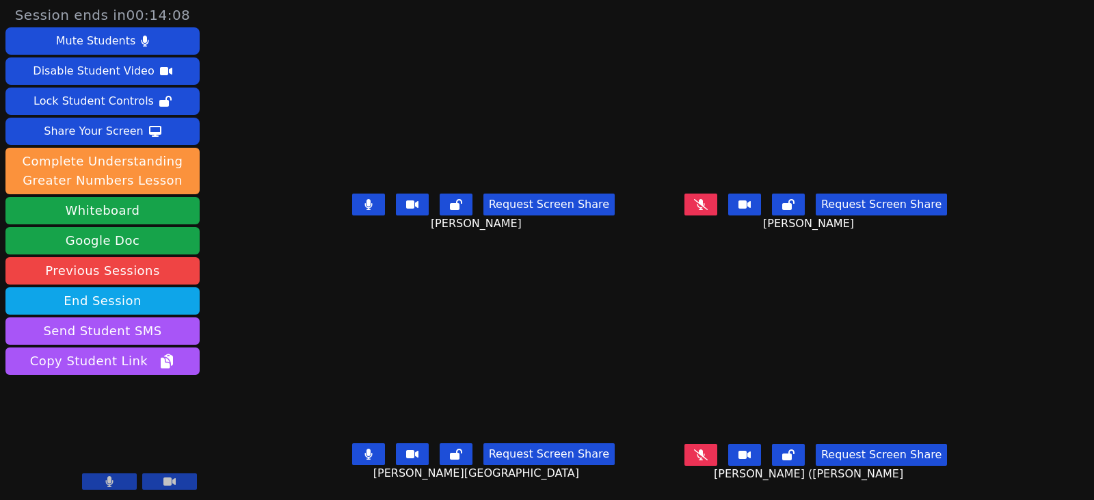
click at [364, 208] on icon at bounding box center [368, 204] width 8 height 11
click at [362, 208] on icon at bounding box center [369, 204] width 14 height 11
click at [364, 204] on icon at bounding box center [368, 204] width 8 height 11
click at [361, 451] on button at bounding box center [368, 454] width 33 height 22
click at [712, 453] on button at bounding box center [700, 455] width 33 height 22
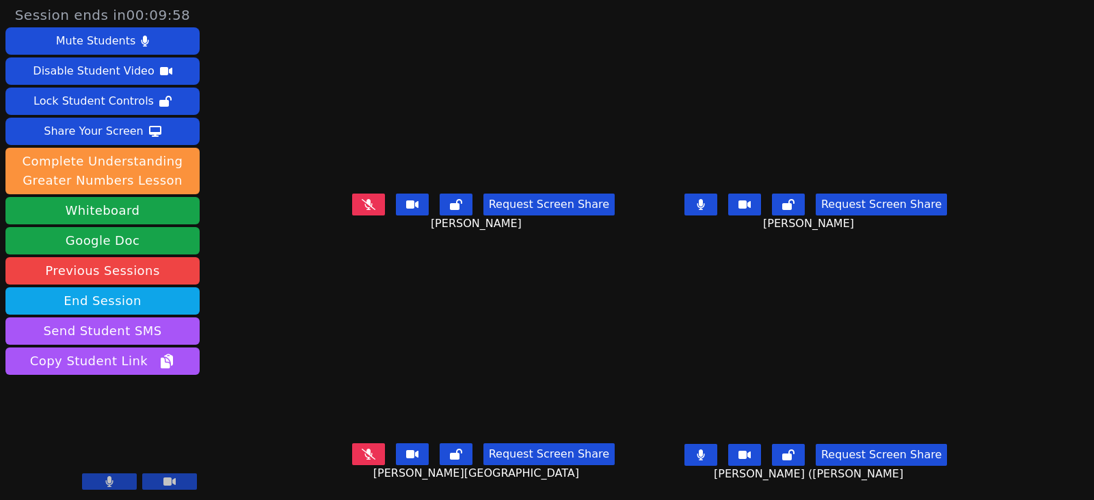
click at [713, 202] on button at bounding box center [700, 204] width 33 height 22
click at [713, 453] on button at bounding box center [700, 455] width 33 height 22
click at [708, 208] on icon at bounding box center [701, 204] width 14 height 11
click at [362, 206] on icon at bounding box center [369, 204] width 14 height 11
click at [360, 210] on button at bounding box center [368, 204] width 33 height 22
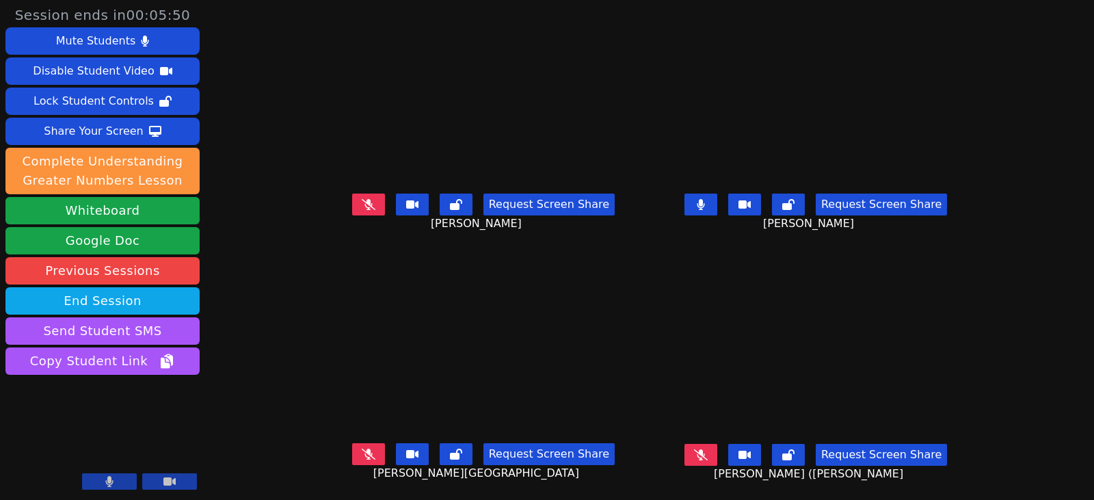
drag, startPoint x: 356, startPoint y: 205, endPoint x: 537, endPoint y: 229, distance: 183.4
click at [362, 205] on icon at bounding box center [369, 204] width 14 height 11
click at [717, 210] on button at bounding box center [700, 204] width 33 height 22
click at [364, 202] on icon at bounding box center [368, 204] width 8 height 11
click at [714, 203] on button at bounding box center [700, 204] width 33 height 22
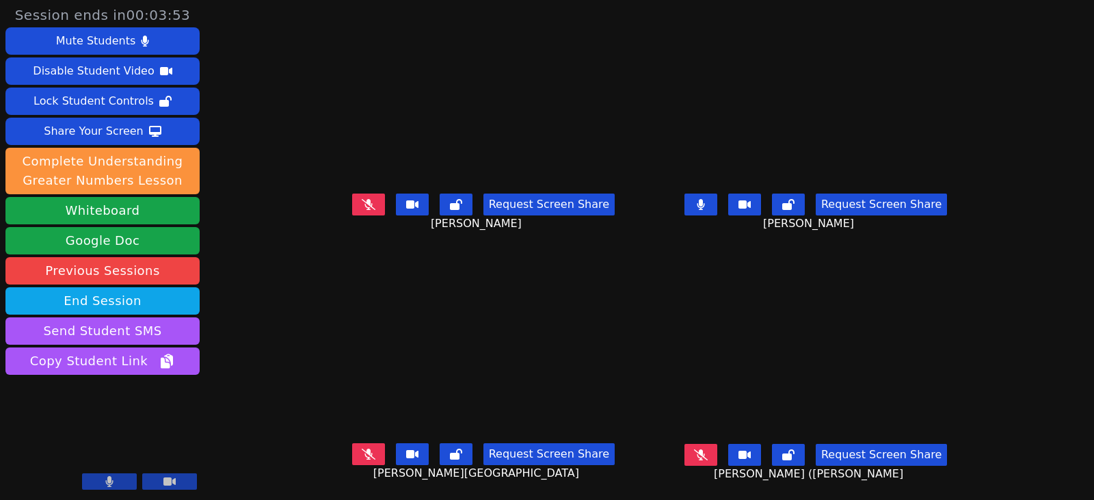
click at [704, 204] on icon at bounding box center [701, 204] width 8 height 11
click at [362, 201] on icon at bounding box center [369, 204] width 14 height 11
drag, startPoint x: 96, startPoint y: 256, endPoint x: -324, endPoint y: 263, distance: 419.8
drag, startPoint x: 723, startPoint y: 200, endPoint x: 678, endPoint y: 201, distance: 45.1
click at [708, 200] on icon at bounding box center [701, 204] width 14 height 11
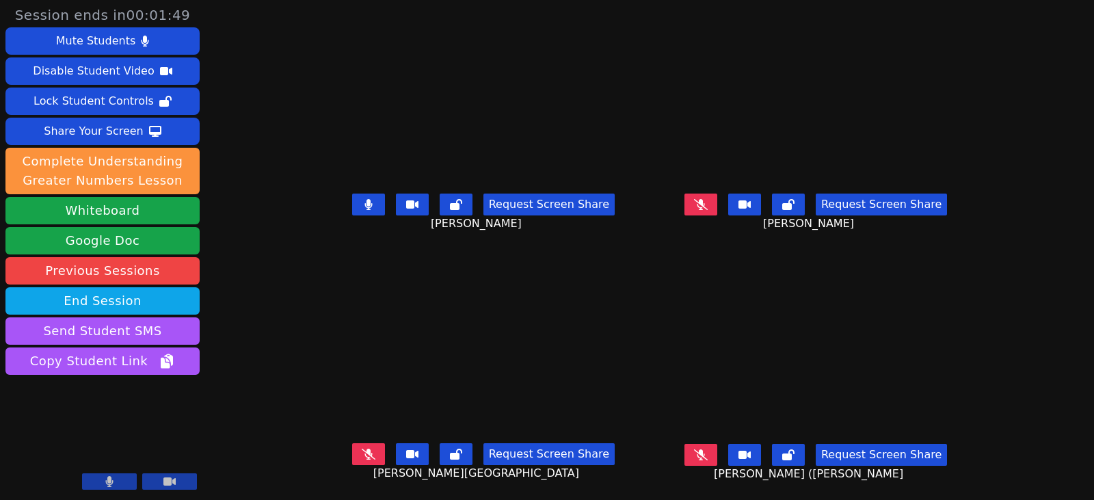
click at [360, 207] on button at bounding box center [368, 204] width 33 height 22
click at [362, 455] on icon at bounding box center [369, 453] width 14 height 11
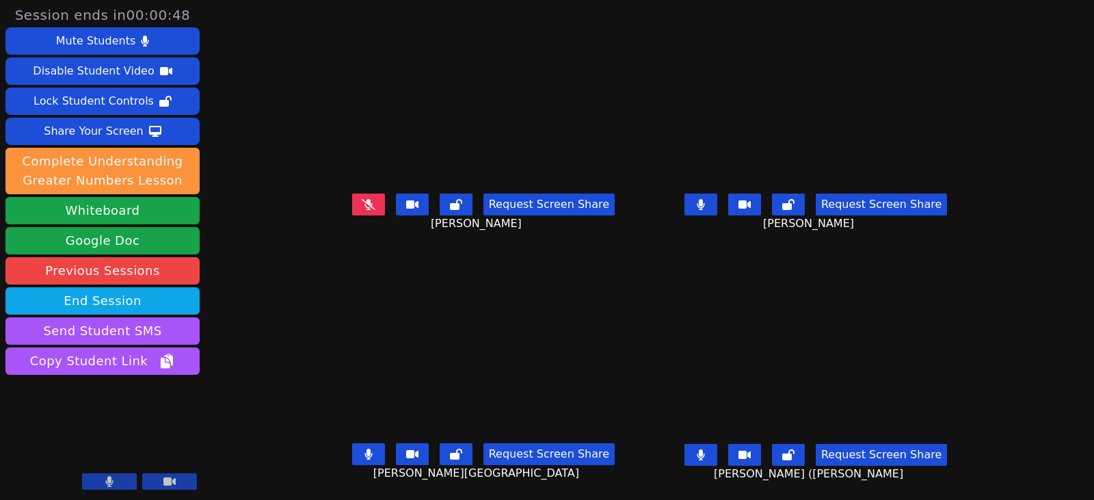
click at [717, 204] on button at bounding box center [700, 204] width 33 height 22
click at [704, 456] on icon at bounding box center [701, 454] width 8 height 11
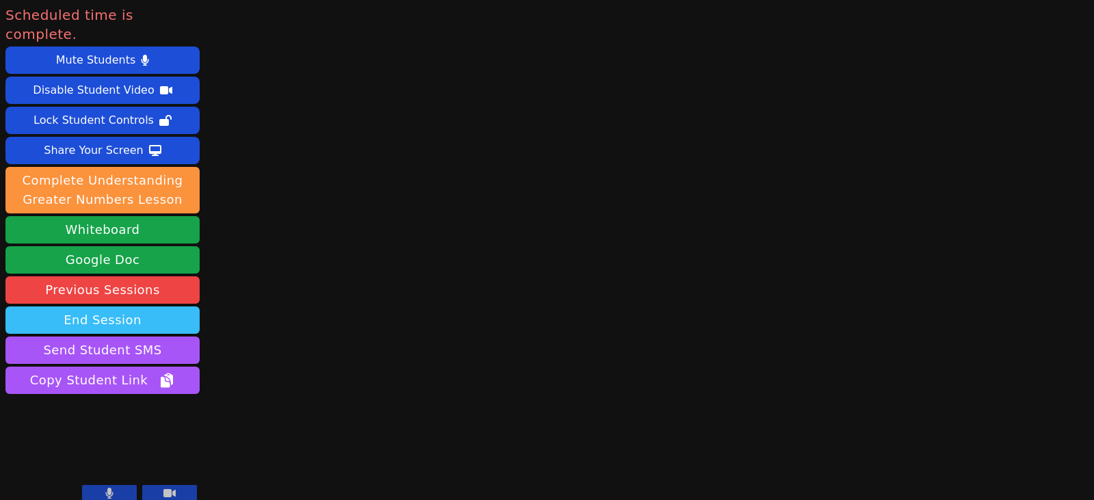
click at [159, 306] on button "End Session" at bounding box center [102, 319] width 194 height 27
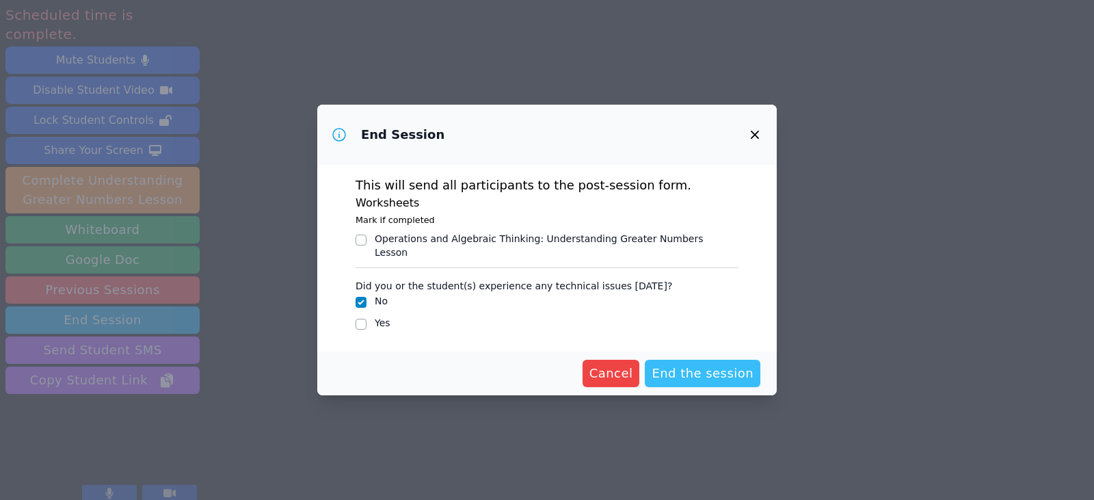
click at [693, 368] on span "End the session" at bounding box center [703, 373] width 102 height 19
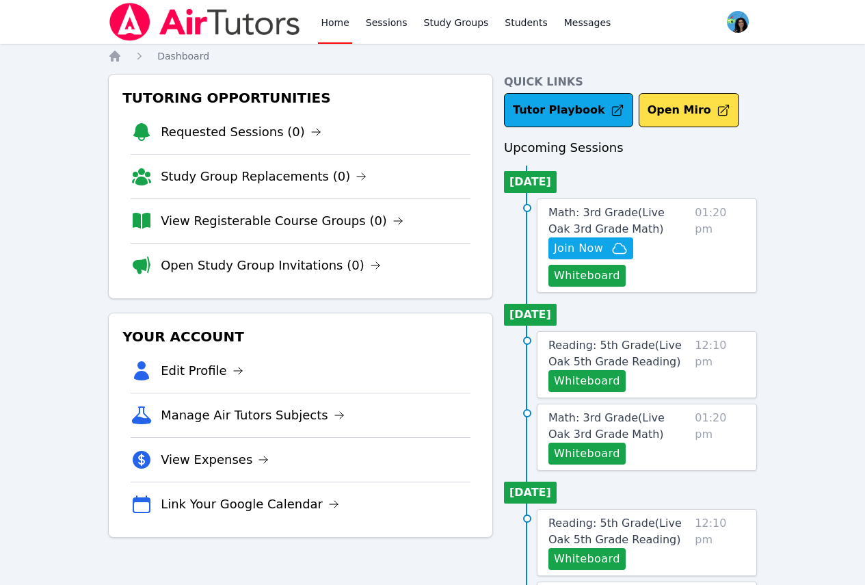
drag, startPoint x: 621, startPoint y: 212, endPoint x: 633, endPoint y: 211, distance: 12.3
click at [621, 212] on span "Math: 3rd Grade ( Live Oak 3rd Grade Math )" at bounding box center [606, 220] width 116 height 29
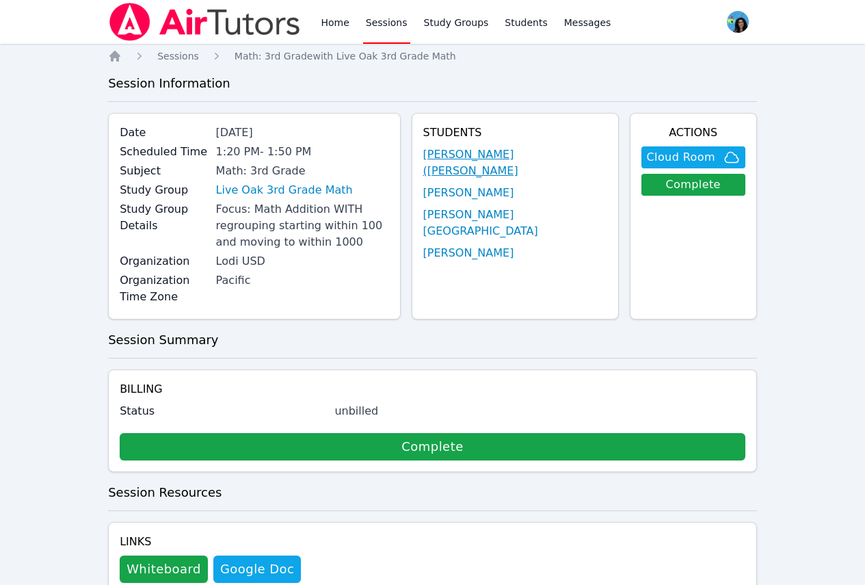
click at [539, 157] on link "[PERSON_NAME] ([PERSON_NAME]" at bounding box center [515, 162] width 184 height 33
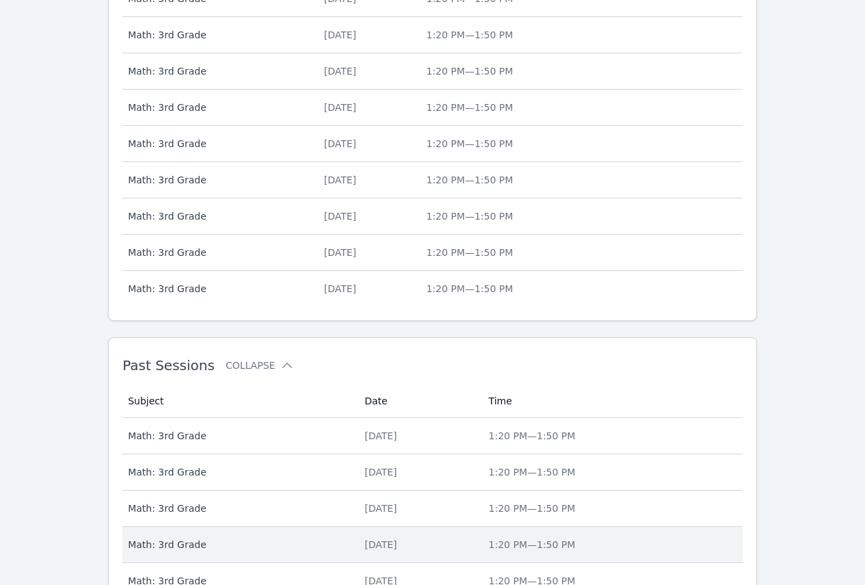
scroll to position [732, 0]
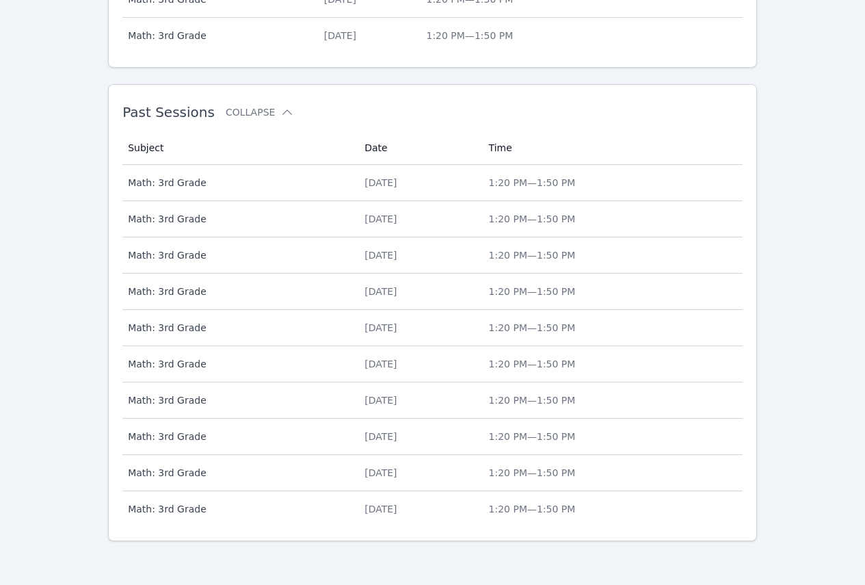
click at [379, 187] on div "[DATE]" at bounding box center [417, 183] width 107 height 14
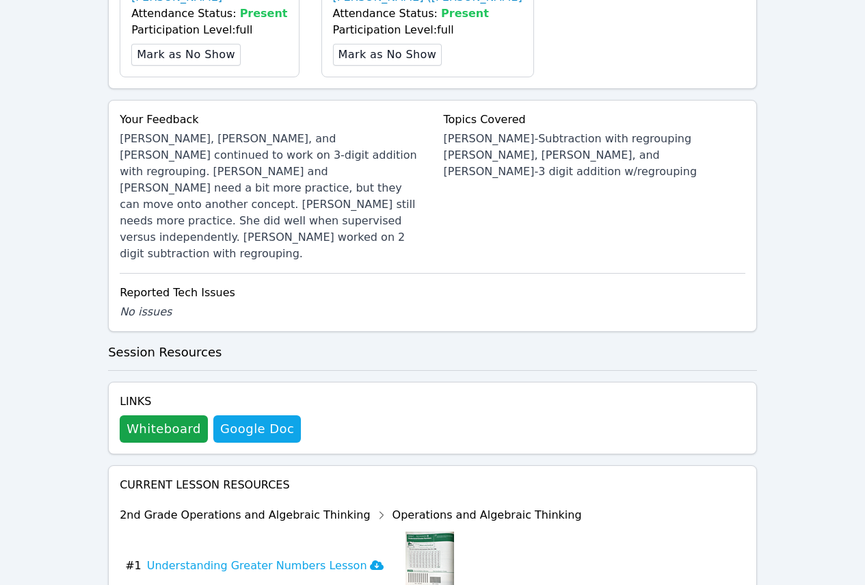
scroll to position [747, 0]
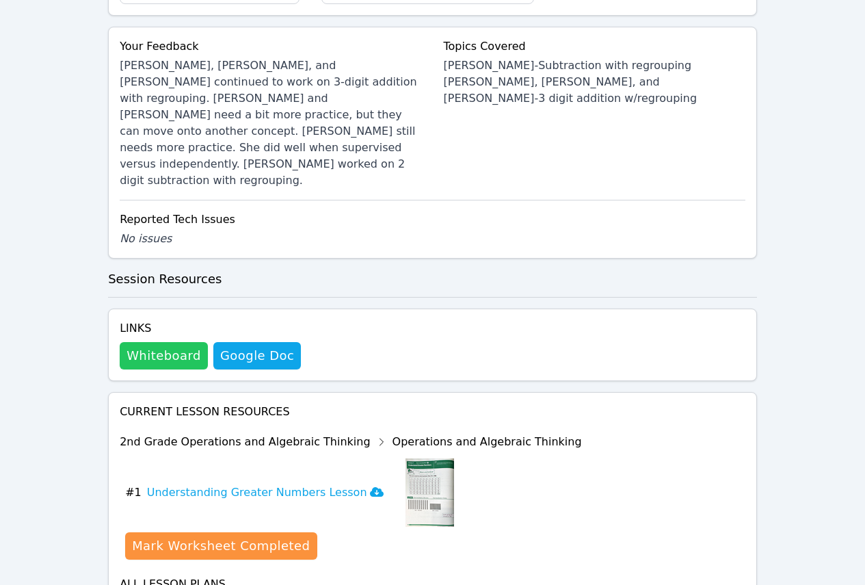
click at [164, 342] on button "Whiteboard" at bounding box center [164, 355] width 88 height 27
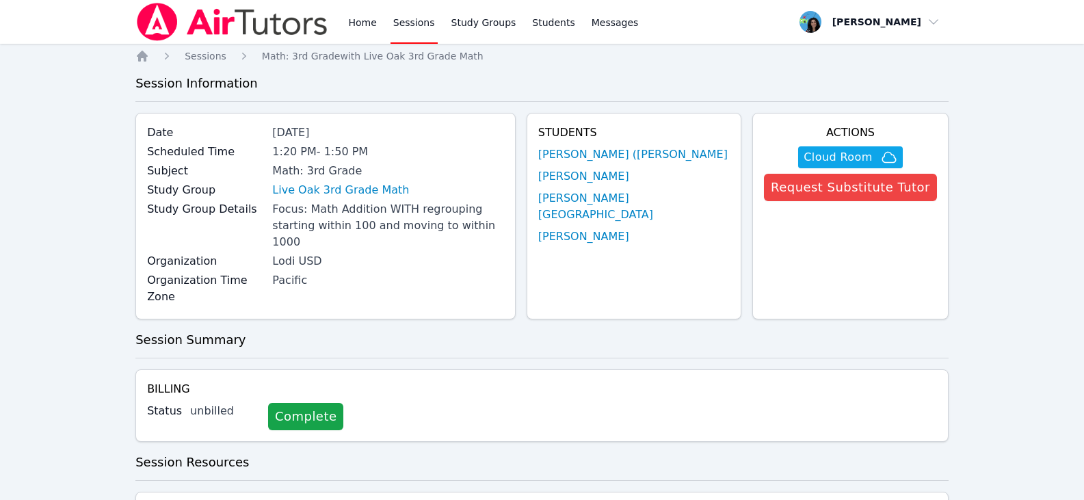
click at [712, 369] on div "Billing Status unbilled Complete" at bounding box center [541, 405] width 813 height 72
click at [425, 31] on link "Sessions" at bounding box center [413, 22] width 47 height 44
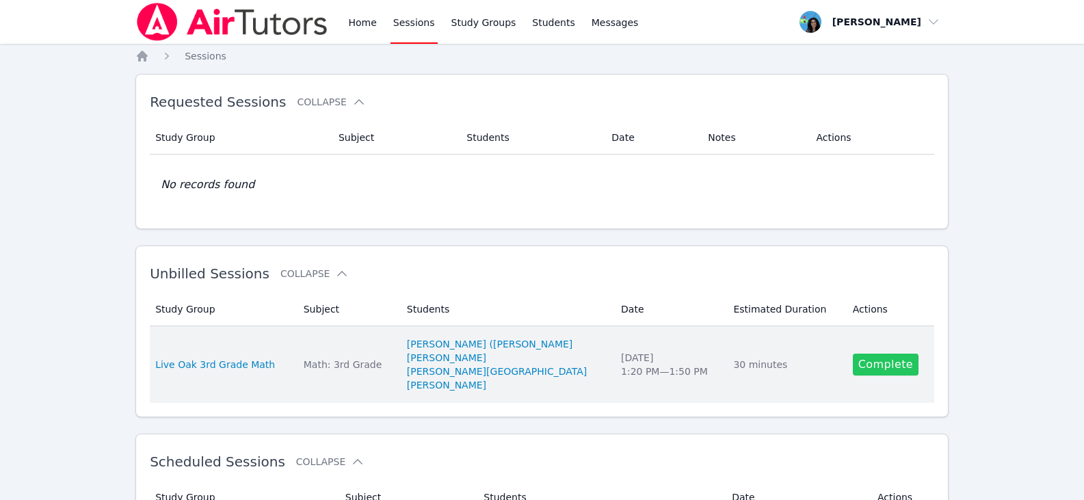
click at [868, 357] on link "Complete" at bounding box center [886, 364] width 66 height 22
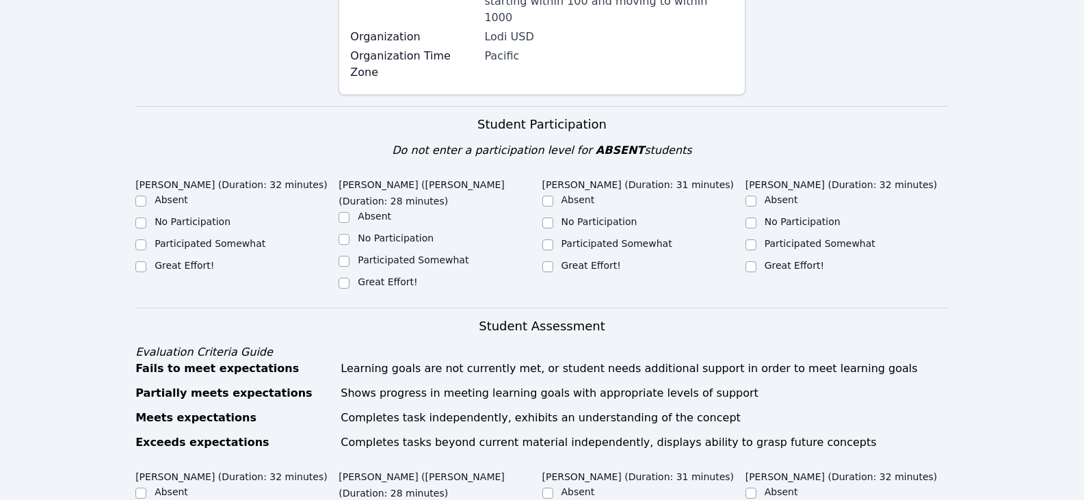
scroll to position [273, 0]
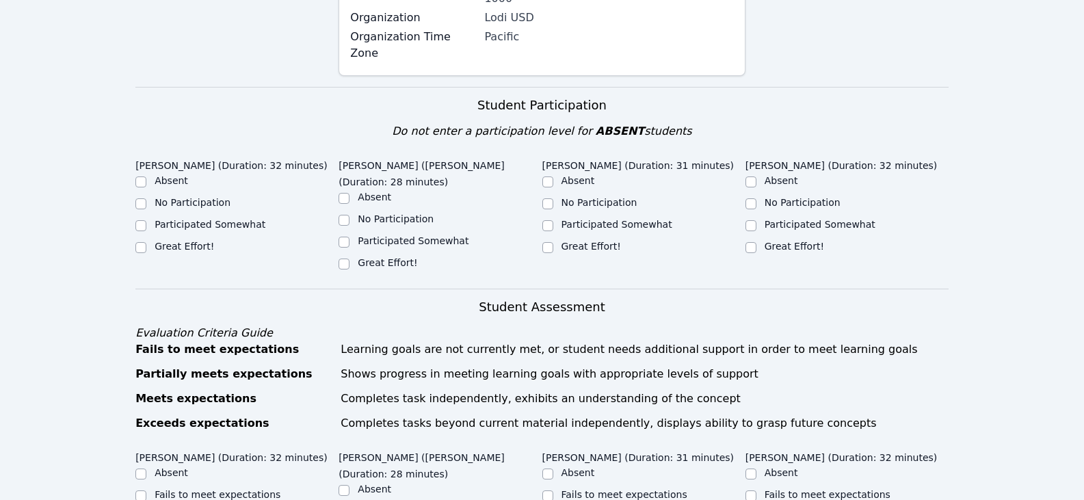
click at [424, 235] on label "Participated Somewhat" at bounding box center [413, 240] width 111 height 11
click at [349, 237] on input "Participated Somewhat" at bounding box center [343, 242] width 11 height 11
checkbox input "true"
click at [753, 242] on input "Great Effort!" at bounding box center [750, 247] width 11 height 11
checkbox input "true"
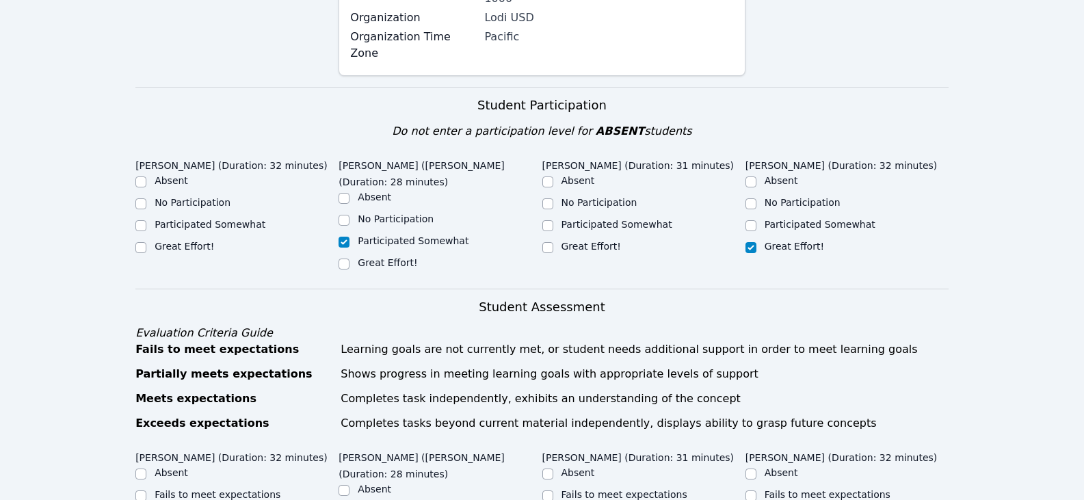
click at [569, 241] on label "Great Effort!" at bounding box center [590, 246] width 59 height 11
click at [553, 242] on input "Great Effort!" at bounding box center [547, 247] width 11 height 11
checkbox input "true"
click at [184, 241] on label "Great Effort!" at bounding box center [184, 246] width 59 height 11
click at [146, 242] on input "Great Effort!" at bounding box center [140, 247] width 11 height 11
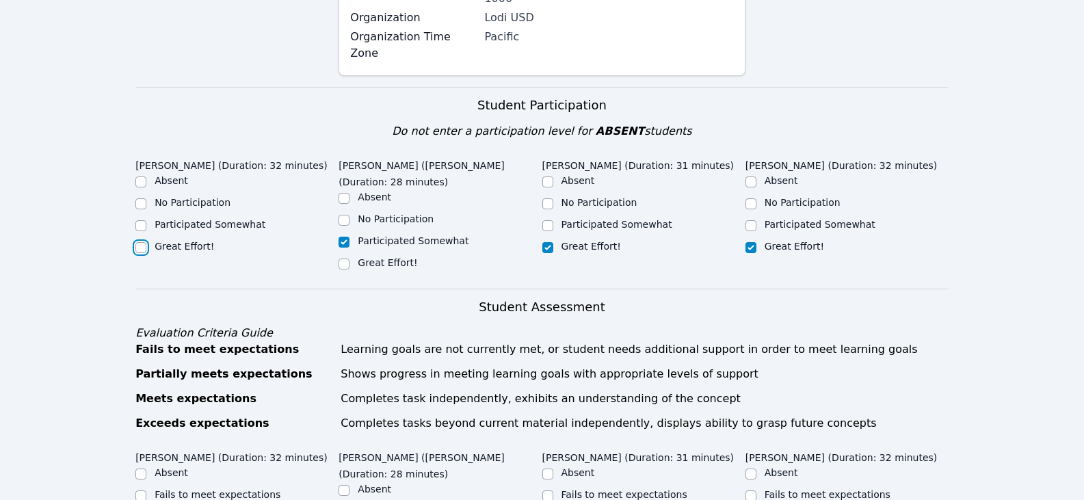
checkbox input "true"
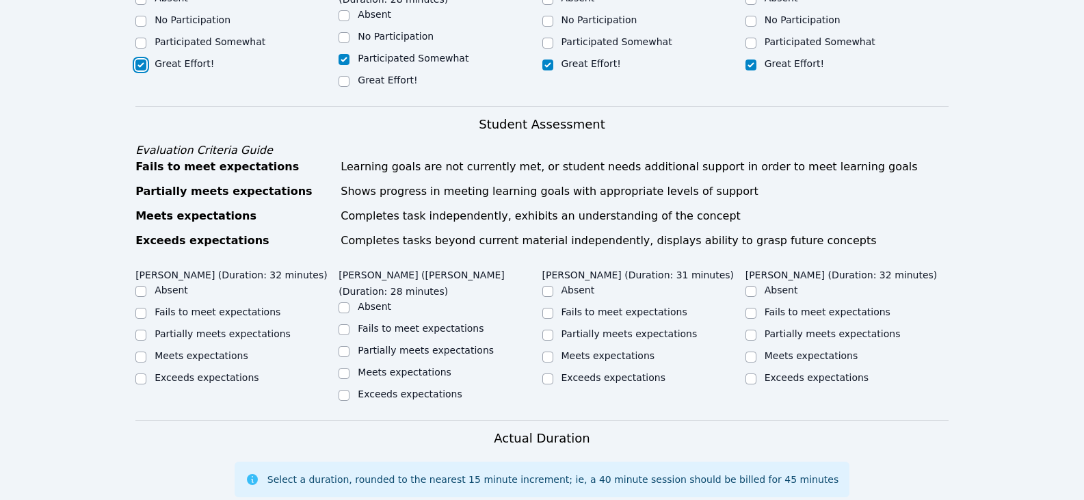
scroll to position [547, 0]
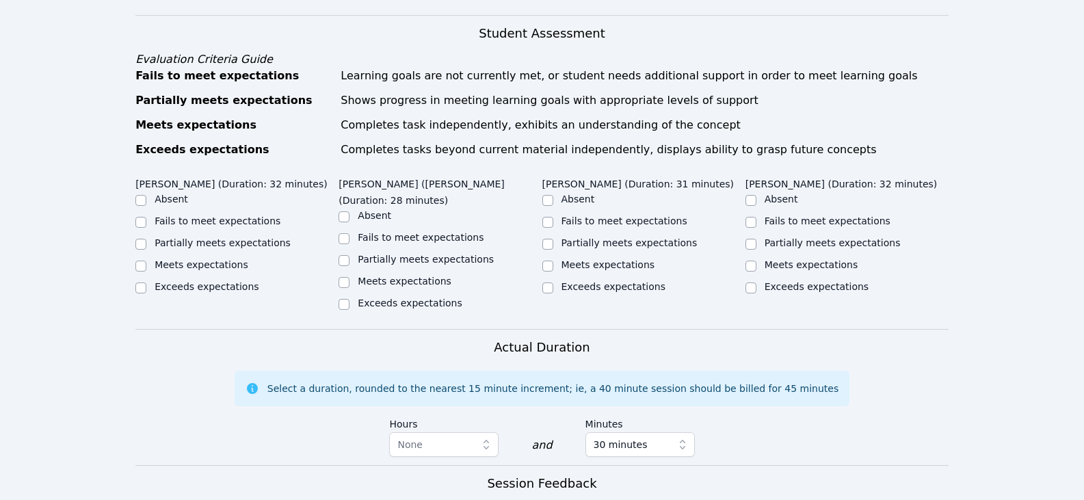
click at [263, 237] on label "Partially meets expectations" at bounding box center [223, 242] width 136 height 11
click at [146, 239] on input "Partially meets expectations" at bounding box center [140, 244] width 11 height 11
checkbox input "true"
click at [394, 254] on label "Partially meets expectations" at bounding box center [426, 259] width 136 height 11
click at [349, 255] on input "Partially meets expectations" at bounding box center [343, 260] width 11 height 11
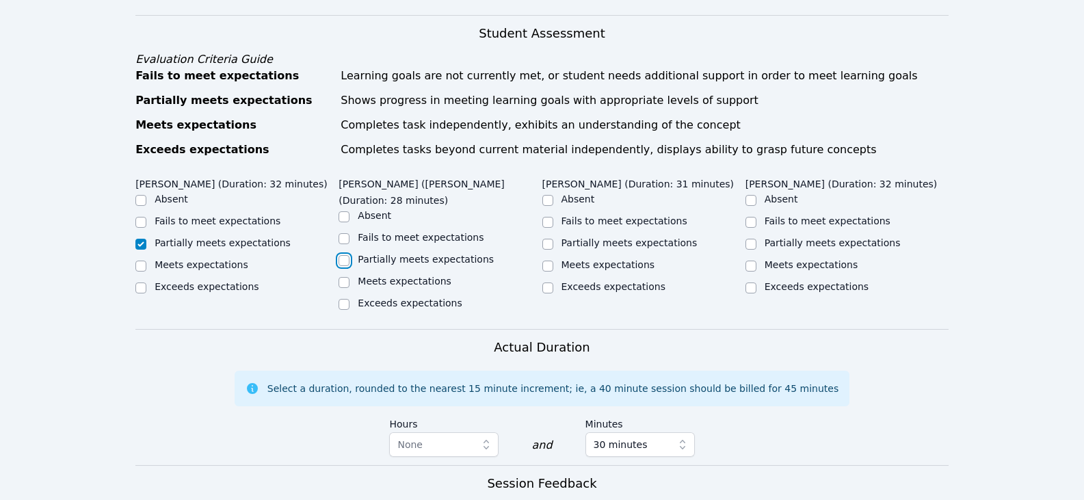
checkbox input "true"
click at [563, 237] on label "Partially meets expectations" at bounding box center [629, 242] width 136 height 11
click at [553, 239] on input "Partially meets expectations" at bounding box center [547, 244] width 11 height 11
checkbox input "true"
click at [850, 237] on label "Partially meets expectations" at bounding box center [832, 242] width 136 height 11
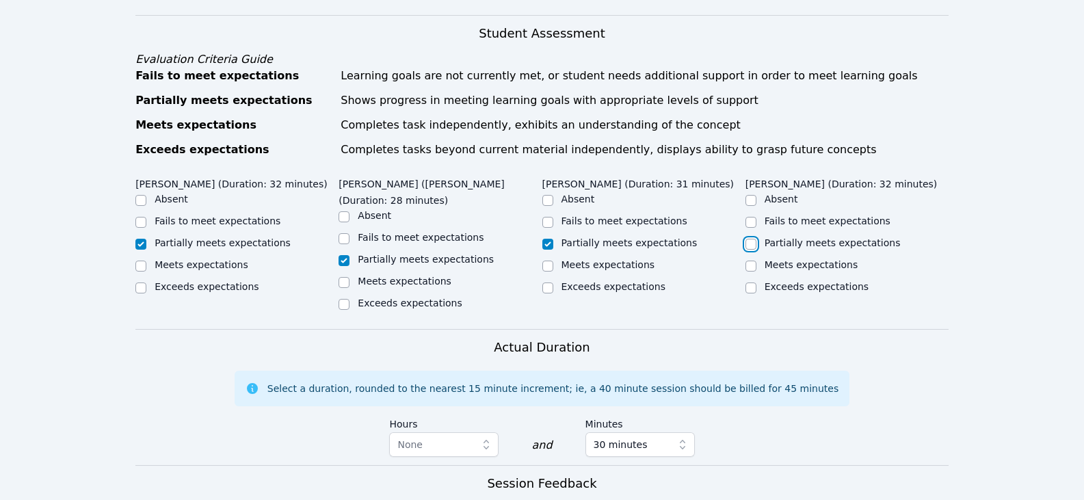
click at [756, 239] on input "Partially meets expectations" at bounding box center [750, 244] width 11 height 11
checkbox input "true"
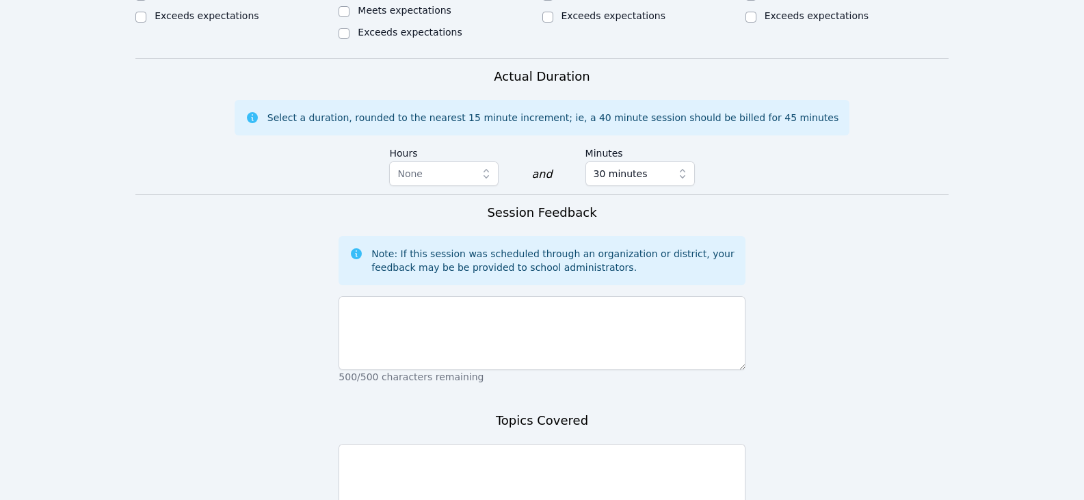
scroll to position [820, 0]
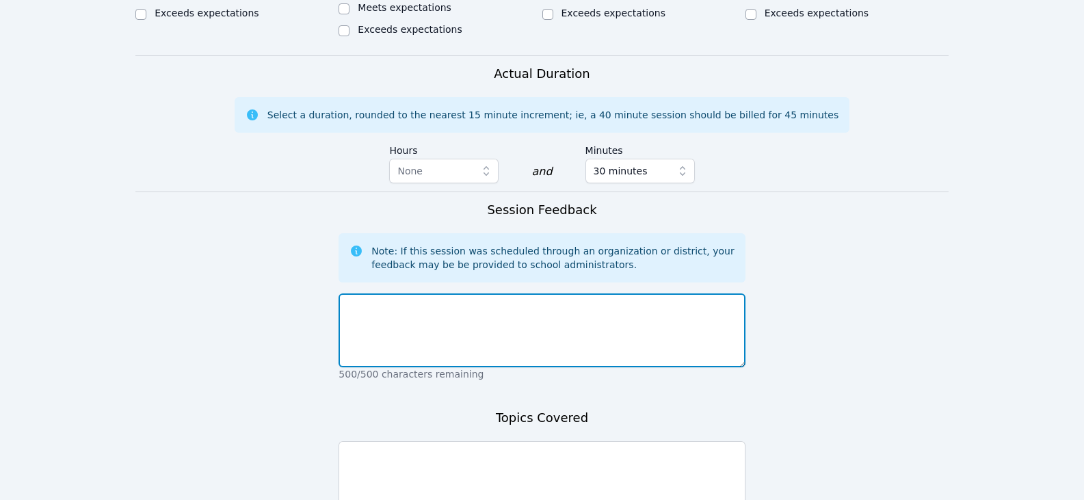
click at [528, 293] on textarea at bounding box center [541, 330] width 406 height 74
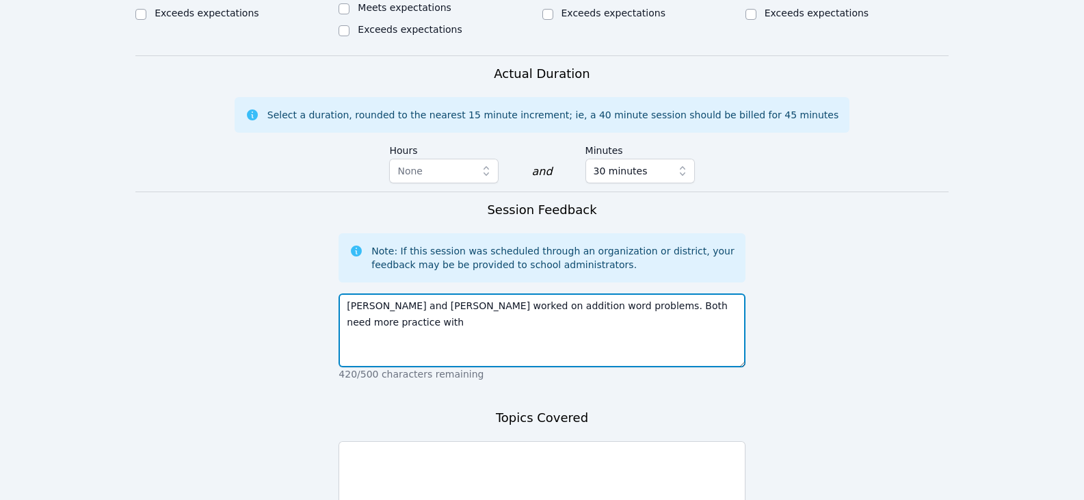
click at [531, 293] on textarea "[PERSON_NAME] and [PERSON_NAME] worked on addition word problems. Both need mor…" at bounding box center [541, 330] width 406 height 74
click at [714, 293] on textarea "[PERSON_NAME] and [PERSON_NAME] worked on addition word problems. Both need mor…" at bounding box center [541, 330] width 406 height 74
drag, startPoint x: 697, startPoint y: 241, endPoint x: 680, endPoint y: 241, distance: 17.8
click at [680, 293] on textarea "[PERSON_NAME] and [PERSON_NAME] worked on addition word problems. Both need mor…" at bounding box center [541, 330] width 406 height 74
click at [724, 293] on textarea "[PERSON_NAME] and [PERSON_NAME] worked on addition word problems. Both need mor…" at bounding box center [541, 330] width 406 height 74
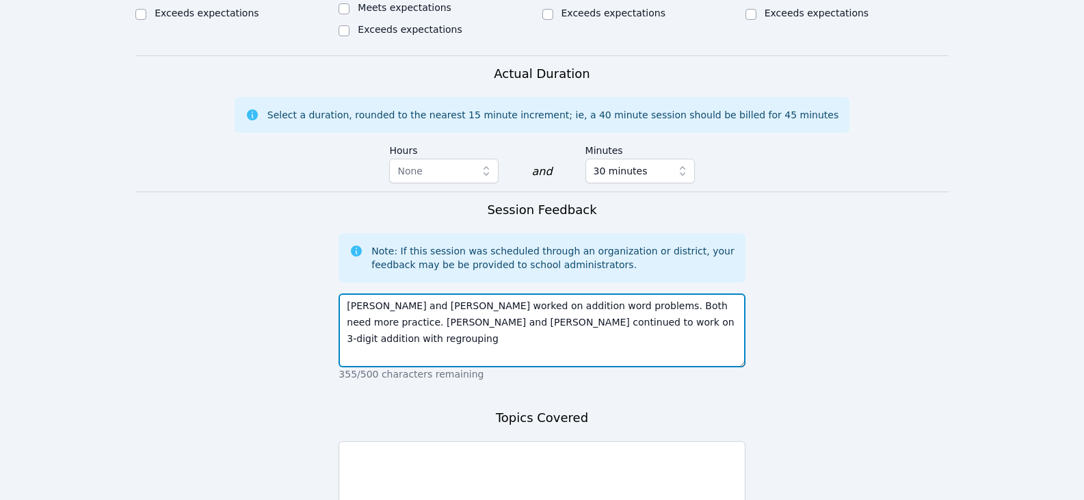
click at [701, 293] on textarea "[PERSON_NAME] and [PERSON_NAME] worked on addition word problems. Both need mor…" at bounding box center [541, 330] width 406 height 74
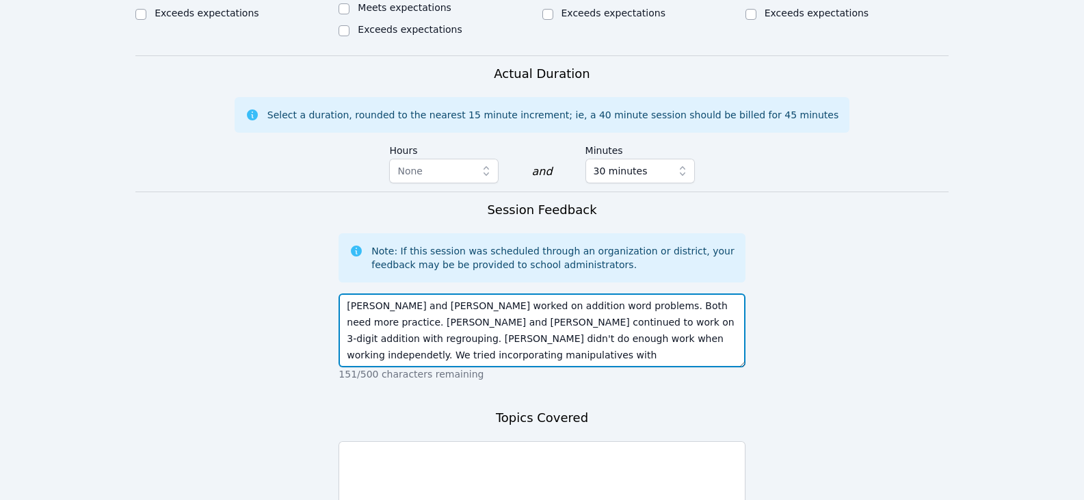
scroll to position [10, 0]
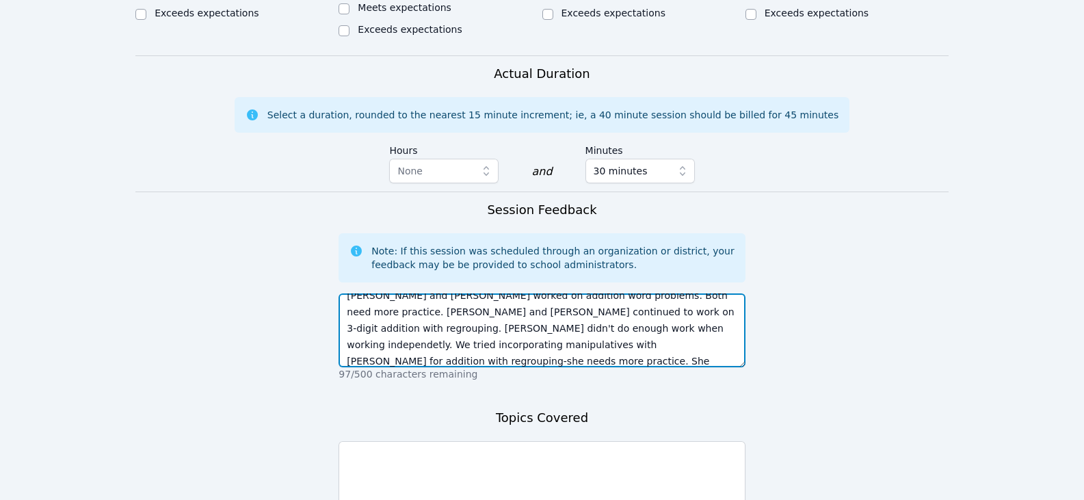
drag, startPoint x: 553, startPoint y: 300, endPoint x: 522, endPoint y: 267, distance: 45.0
click at [522, 293] on textarea "Adrian and Audry worked on addition word problems. Both need more practice. Jos…" at bounding box center [541, 330] width 406 height 74
click at [643, 297] on textarea "Adrian and Audry worked on addition word problems. Both need more practice. Jos…" at bounding box center [541, 330] width 406 height 74
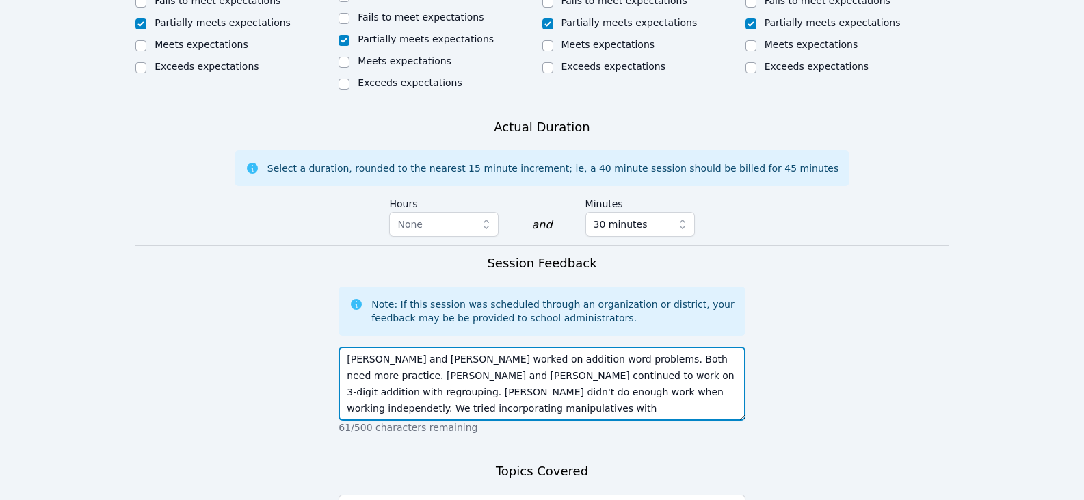
scroll to position [752, 0]
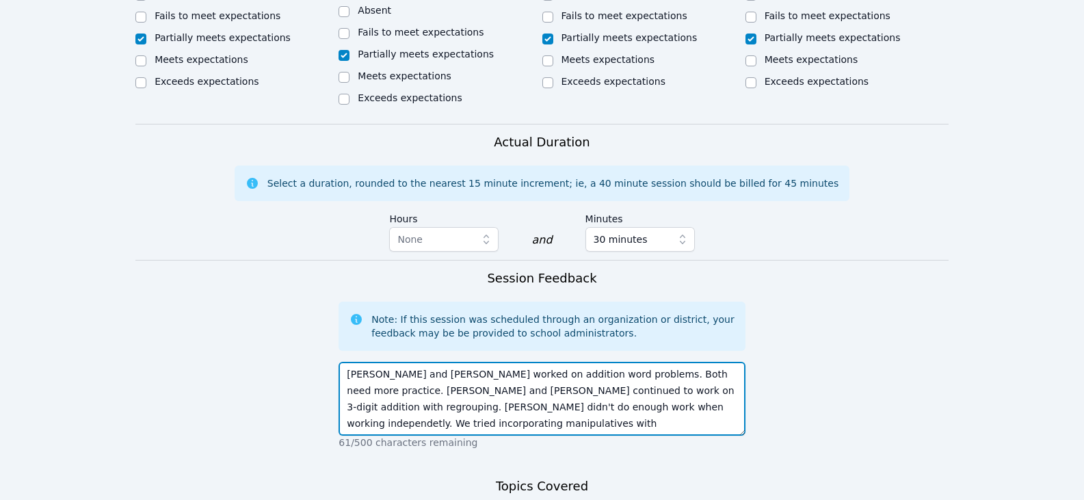
click at [570, 362] on textarea "Adrian and Audry worked on addition word problems. Both need more practice. Jos…" at bounding box center [541, 399] width 406 height 74
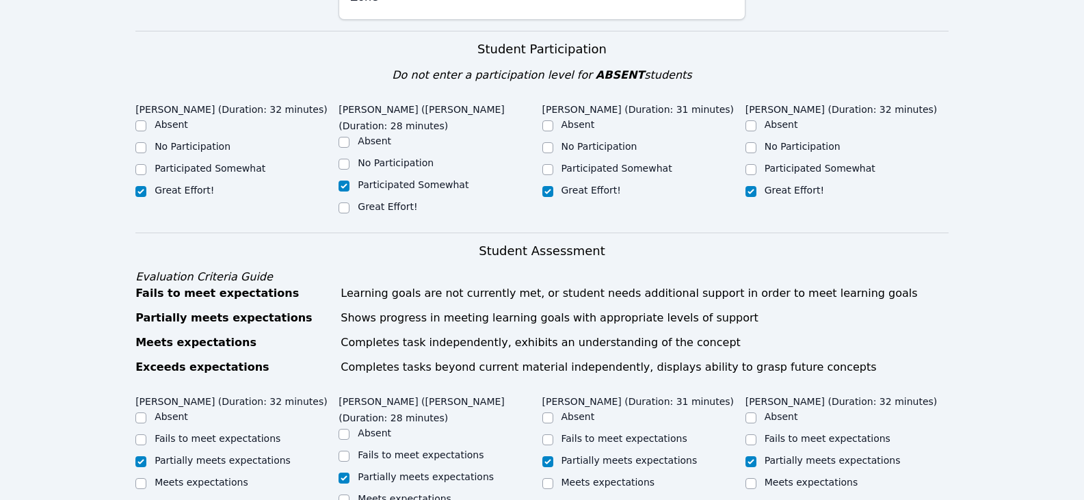
scroll to position [205, 0]
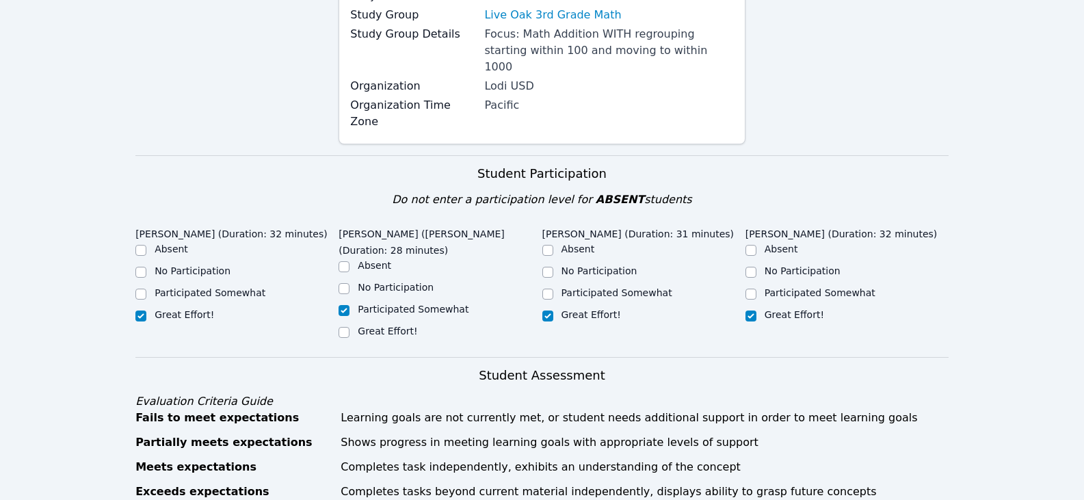
type textarea "Adrian and Audry worked on addition word problems. Both need more practice. Jos…"
click at [212, 287] on label "Participated Somewhat" at bounding box center [210, 292] width 111 height 11
click at [146, 289] on input "Participated Somewhat" at bounding box center [140, 294] width 11 height 11
checkbox input "true"
checkbox input "false"
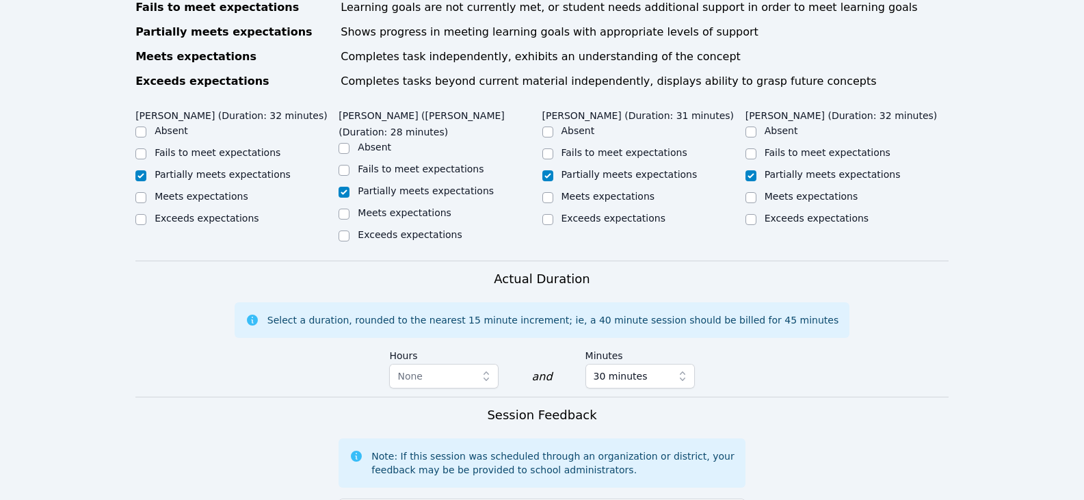
scroll to position [820, 0]
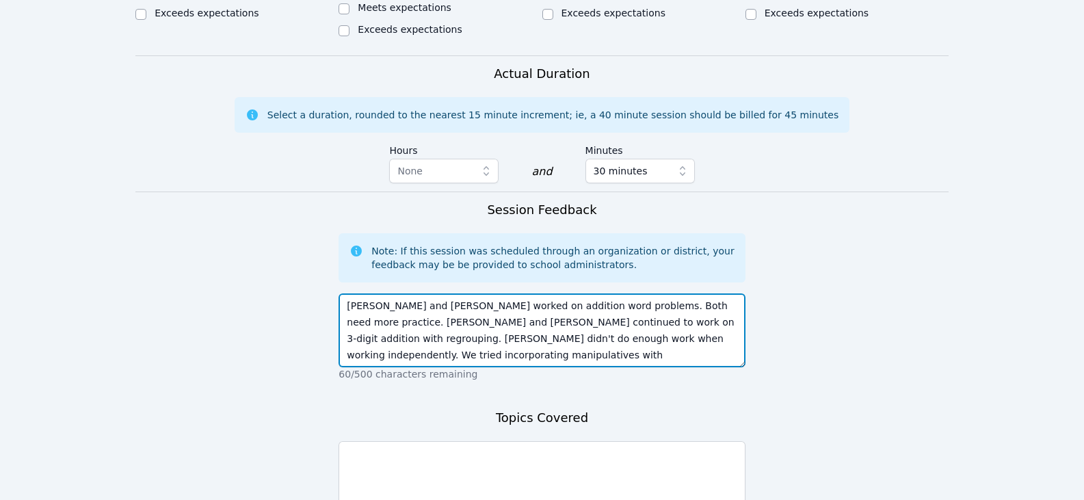
click at [665, 299] on textarea "Adrian and Audry worked on addition word problems. Both need more practice. Jos…" at bounding box center [541, 330] width 406 height 74
click at [632, 293] on textarea "Adrian and Audry worked on addition word problems. Both need more practice. Jos…" at bounding box center [541, 330] width 406 height 74
click at [572, 293] on textarea "Adrian and Audry worked on addition word problems. Both need more practice. Jos…" at bounding box center [541, 330] width 406 height 74
click at [606, 293] on textarea "Adrian and Audry worked on addition word problems. Both need more practice. Jos…" at bounding box center [541, 330] width 406 height 74
drag, startPoint x: 549, startPoint y: 273, endPoint x: 533, endPoint y: 274, distance: 15.7
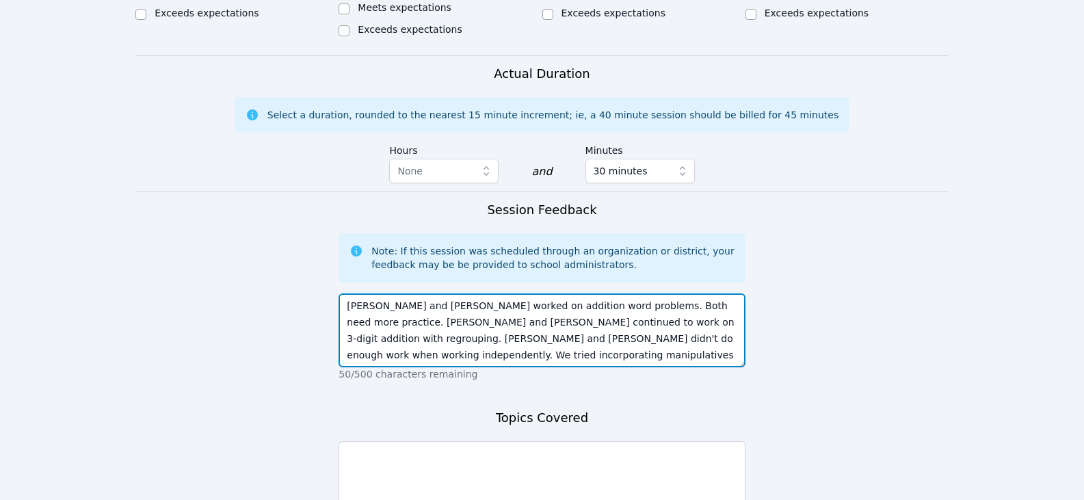
click at [533, 293] on textarea "Adrian and Audry worked on addition word problems. Both need more practice. Jos…" at bounding box center [541, 330] width 406 height 74
click at [629, 293] on textarea "Adrian and Audry worked on addition word problems. Both need more practice. Jos…" at bounding box center [541, 330] width 406 height 74
drag, startPoint x: 500, startPoint y: 257, endPoint x: 611, endPoint y: 258, distance: 110.8
click at [611, 293] on textarea "Adrian and Audry worked on addition word problems. Both need more practice. Jos…" at bounding box center [541, 330] width 406 height 74
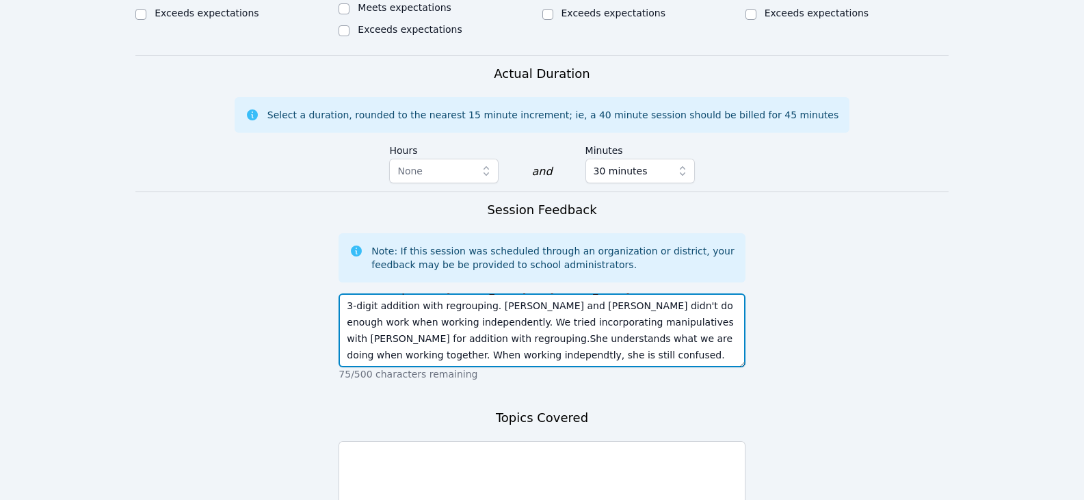
scroll to position [16, 0]
drag, startPoint x: 480, startPoint y: 292, endPoint x: 465, endPoint y: 289, distance: 15.3
click at [456, 293] on textarea "Adrian and Audry worked on addition word problems. Both need more practice. Jos…" at bounding box center [541, 330] width 406 height 74
click at [492, 293] on textarea "Adrian and Audry worked on addition word problems. Both need more practice. Jos…" at bounding box center [541, 330] width 406 height 74
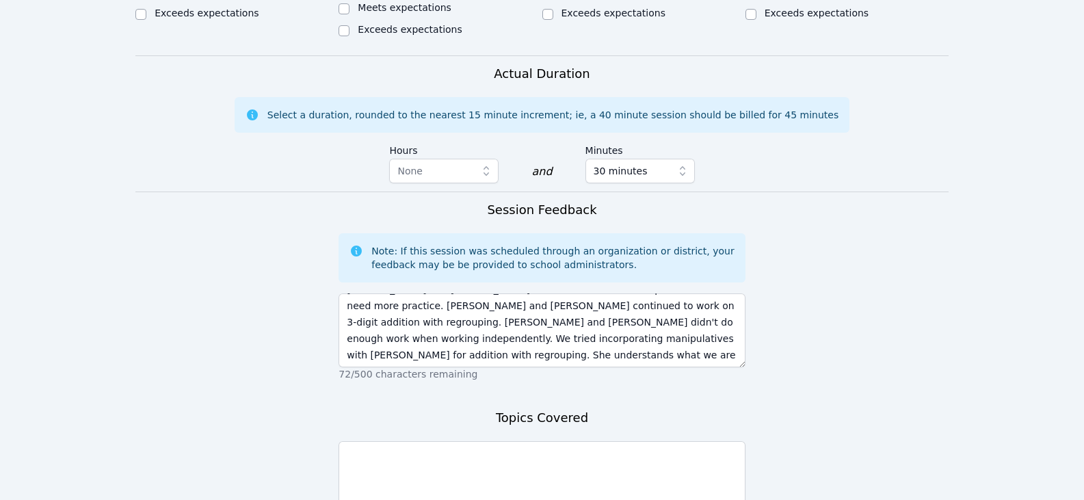
click at [600, 367] on p "72/500 characters remaining" at bounding box center [541, 374] width 406 height 14
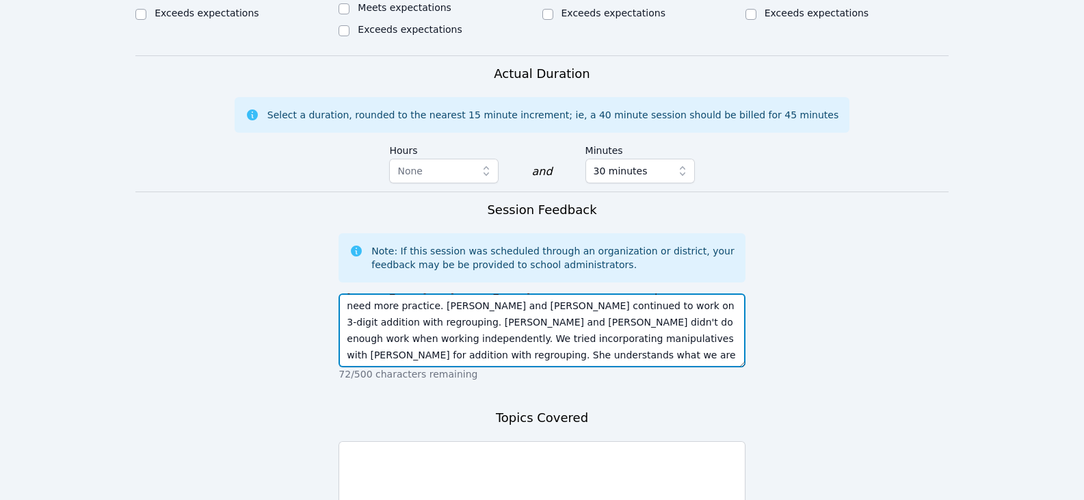
click at [641, 293] on textarea "Adrian and Audry worked on addition word problems. Both need more practice. Jos…" at bounding box center [541, 330] width 406 height 74
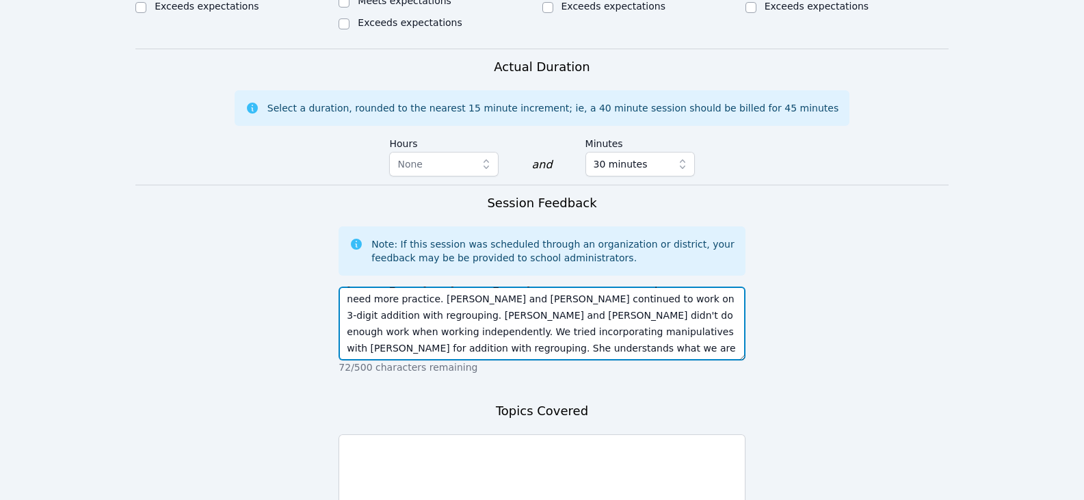
scroll to position [828, 0]
click at [725, 286] on textarea "Adrian and Audry worked on addition word problems. Both need more practice. Jos…" at bounding box center [541, 323] width 406 height 74
drag, startPoint x: 634, startPoint y: 284, endPoint x: 726, endPoint y: 289, distance: 91.7
click at [726, 289] on textarea "Adrian and Audry worked on addition word problems. Both need more practice. Jos…" at bounding box center [541, 323] width 406 height 74
type textarea "Adrian and Audry worked on addition word problems. Both need more practice. Jos…"
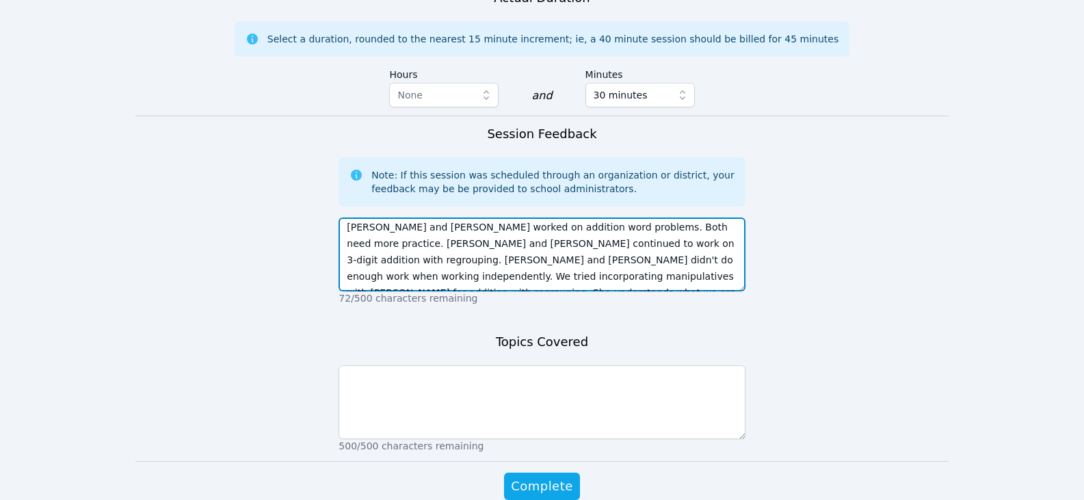
scroll to position [0, 0]
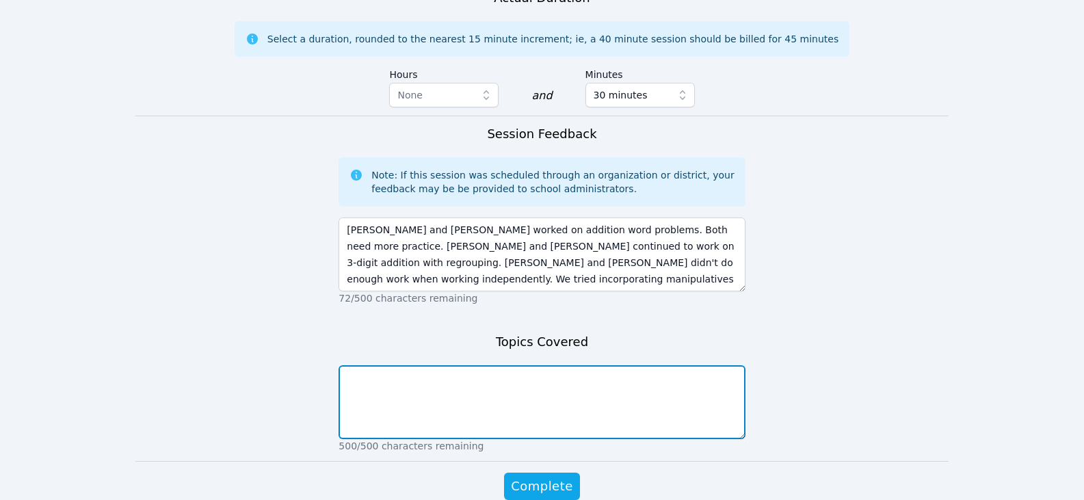
click at [547, 365] on textarea at bounding box center [541, 402] width 406 height 74
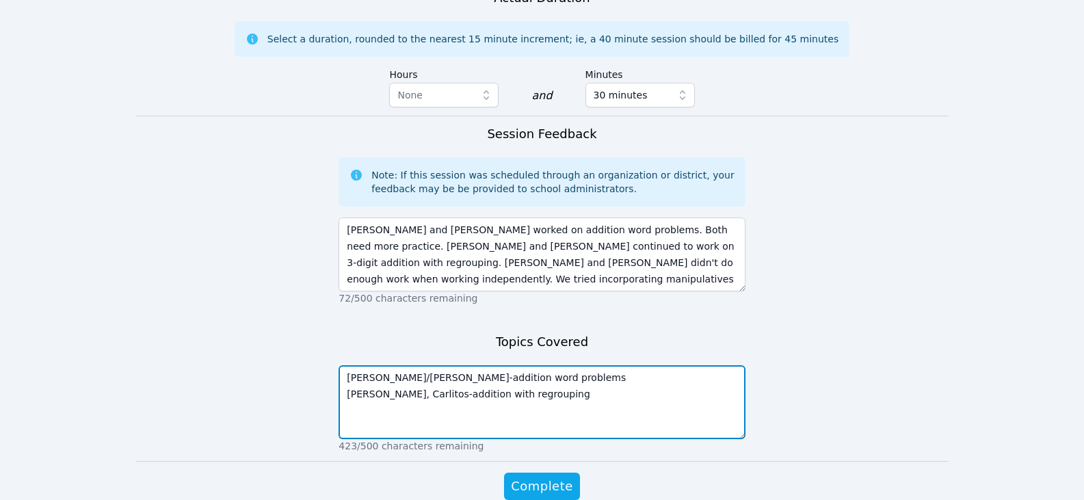
click at [539, 365] on textarea "Adrian/Audry-addition word problems Dayana, Carlitos-addition with regrouping" at bounding box center [541, 402] width 406 height 74
click at [554, 365] on textarea "Adrian/Audry-addition word problems Dayana, Carlitos-addition with regrouping" at bounding box center [541, 402] width 406 height 74
click at [452, 365] on textarea "Adrian/Audry-addition word problems Dayana, Carlitos-addition with regrouping" at bounding box center [541, 402] width 406 height 74
type textarea "Adrian/Audry-addition word problems Dayana, Carlitos-addition with regrouping"
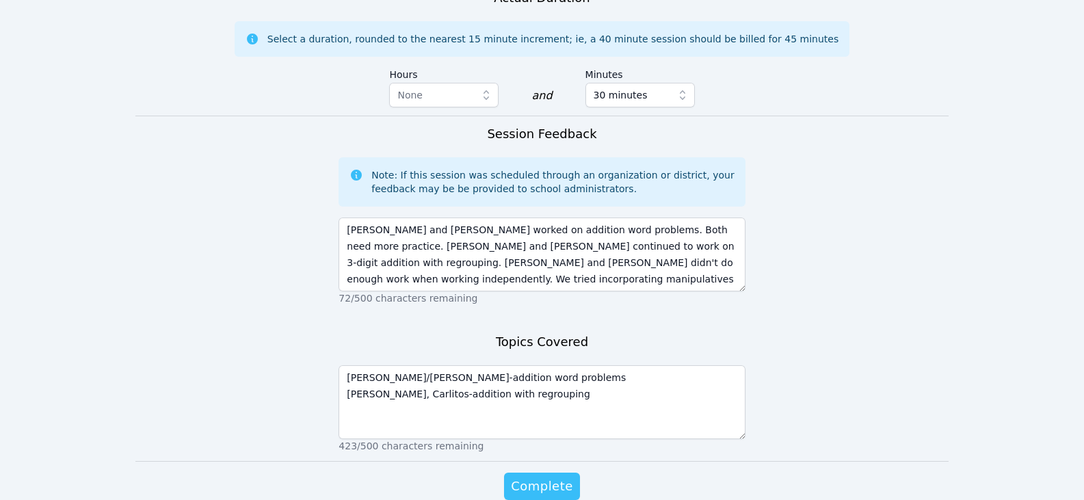
click at [562, 477] on span "Complete" at bounding box center [542, 486] width 62 height 19
